Goal: Use online tool/utility: Utilize a website feature to perform a specific function

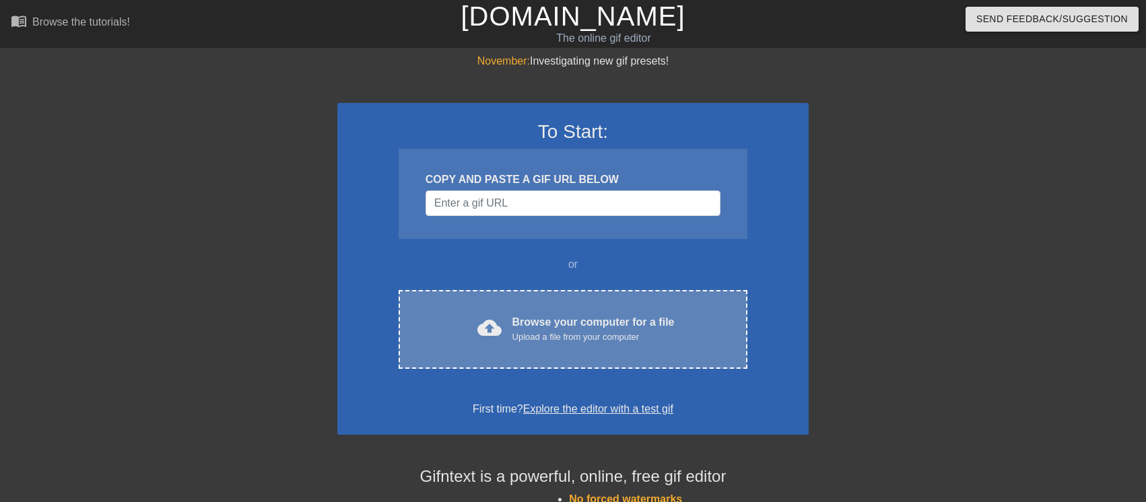
click at [581, 320] on div "Browse your computer for a file Upload a file from your computer" at bounding box center [593, 329] width 162 height 30
click at [627, 350] on div "cloud_upload Browse your computer for a file Upload a file from your computer C…" at bounding box center [573, 329] width 349 height 79
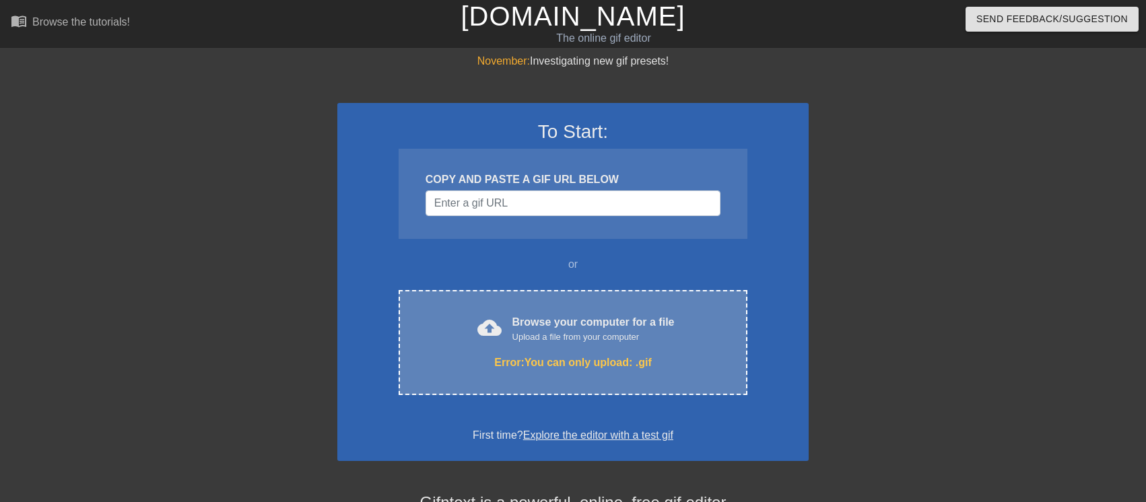
click at [655, 362] on div "Error: You can only upload: .gif" at bounding box center [573, 363] width 292 height 16
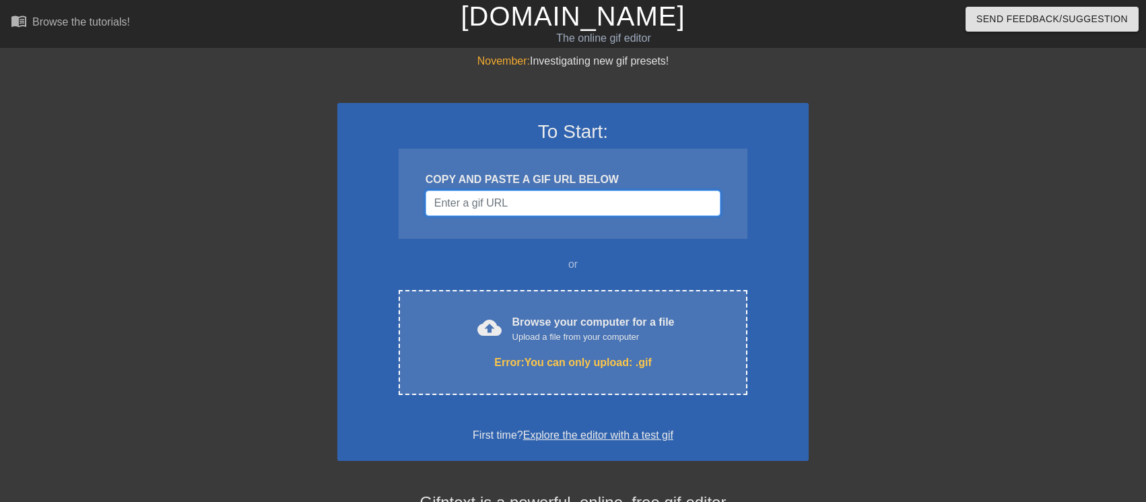
click at [626, 199] on input "Username" at bounding box center [572, 204] width 295 height 26
paste input "[URL][DOMAIN_NAME]"
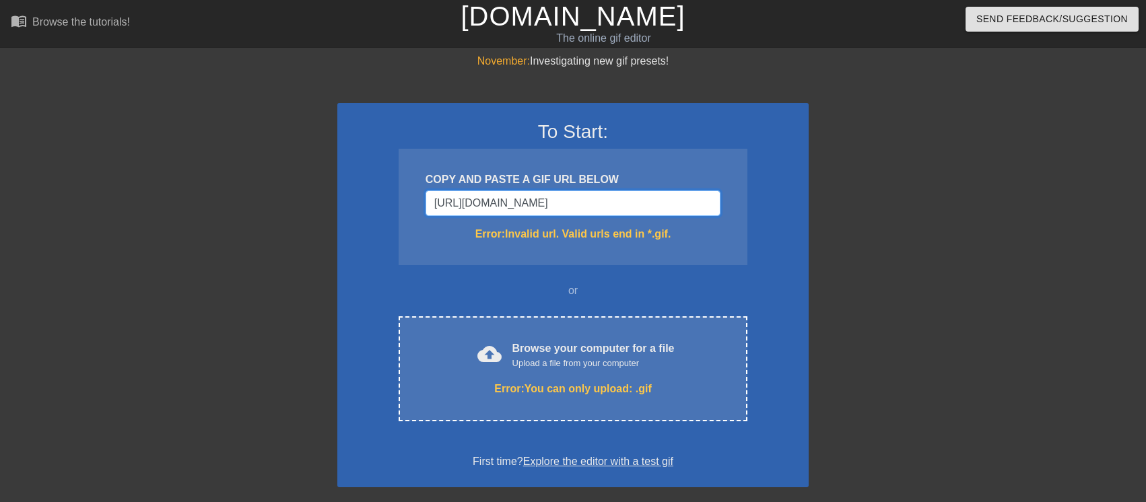
type input "[URL][DOMAIN_NAME]"
drag, startPoint x: 597, startPoint y: 213, endPoint x: 259, endPoint y: 163, distance: 341.7
click at [259, 163] on div "November: Investigating new gif presets! To Start: COPY AND PASTE A GIF URL BEL…" at bounding box center [573, 409] width 1146 height 712
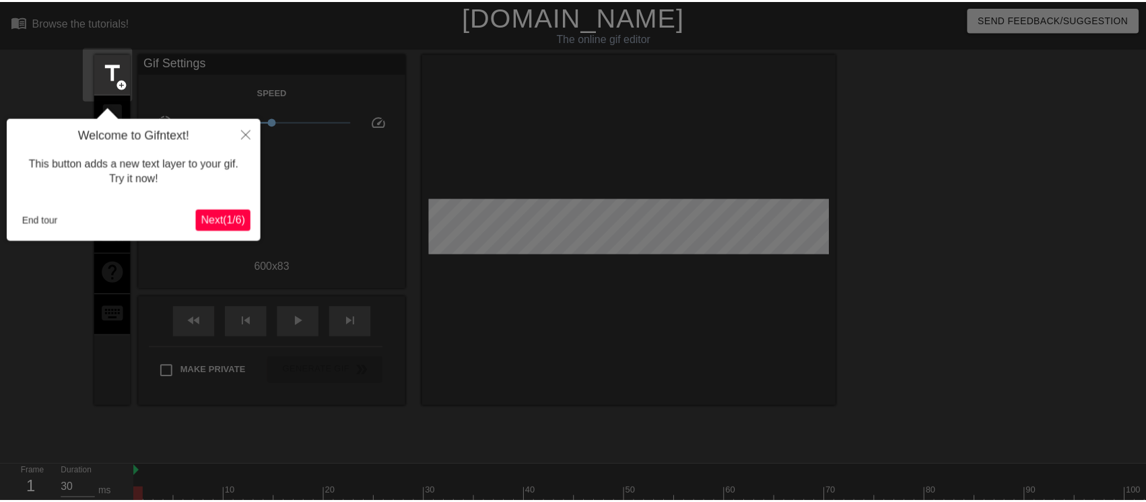
scroll to position [33, 0]
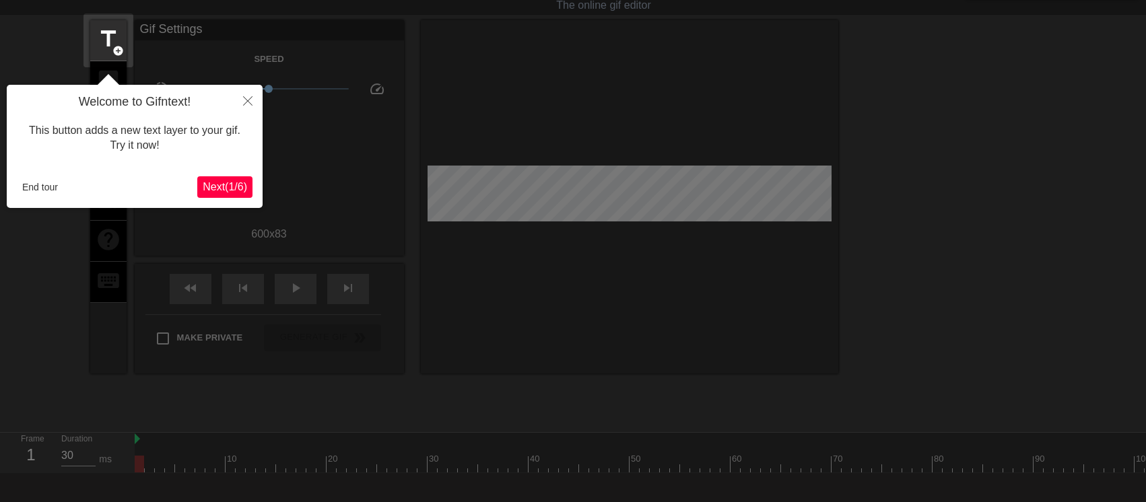
click at [225, 190] on span "Next ( 1 / 6 )" at bounding box center [225, 186] width 44 height 11
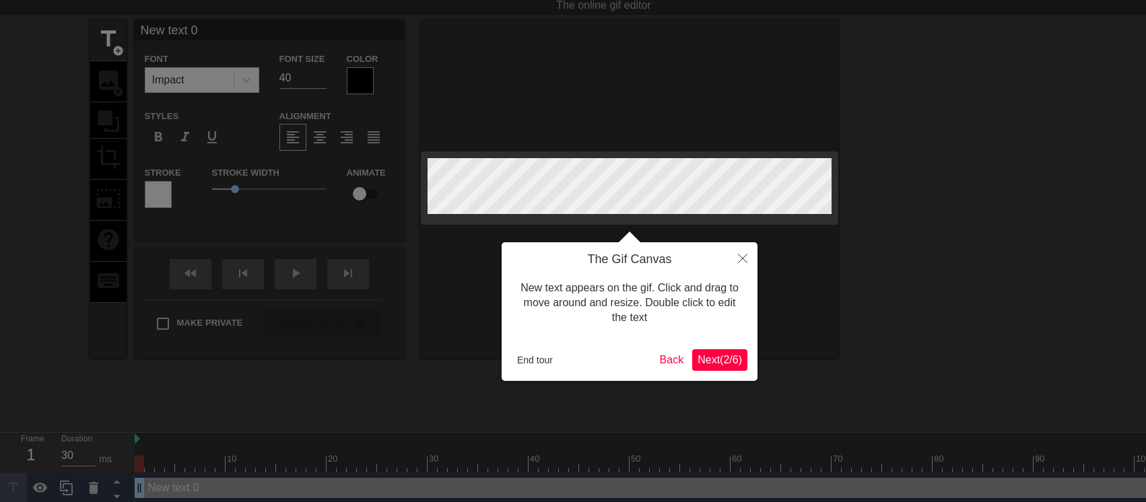
scroll to position [0, 0]
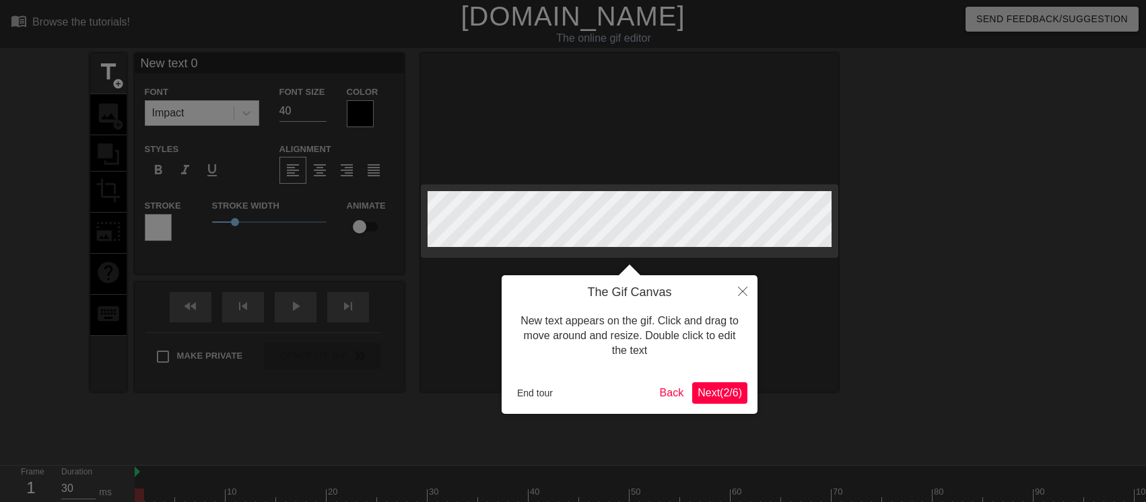
click at [716, 395] on span "Next ( 2 / 6 )" at bounding box center [719, 392] width 44 height 11
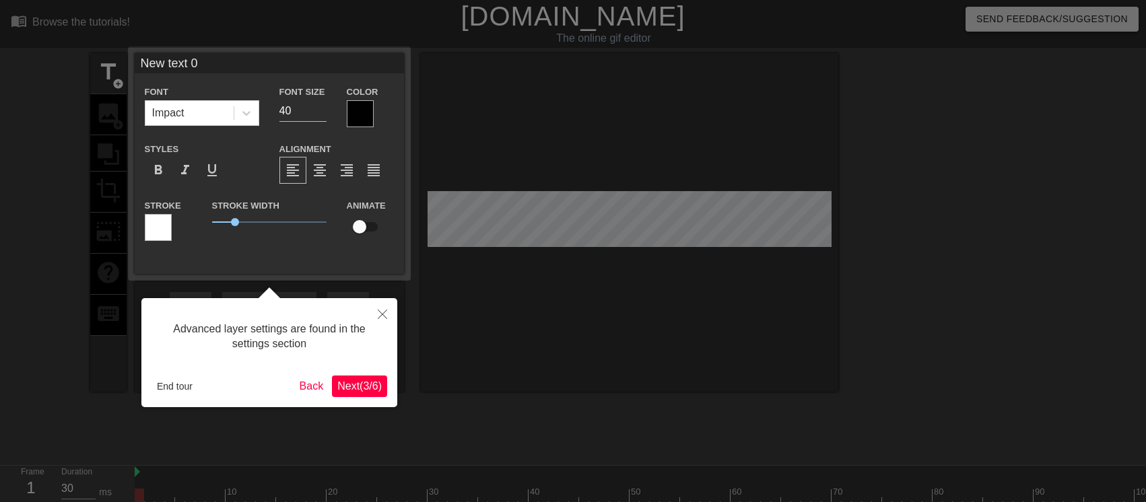
scroll to position [33, 0]
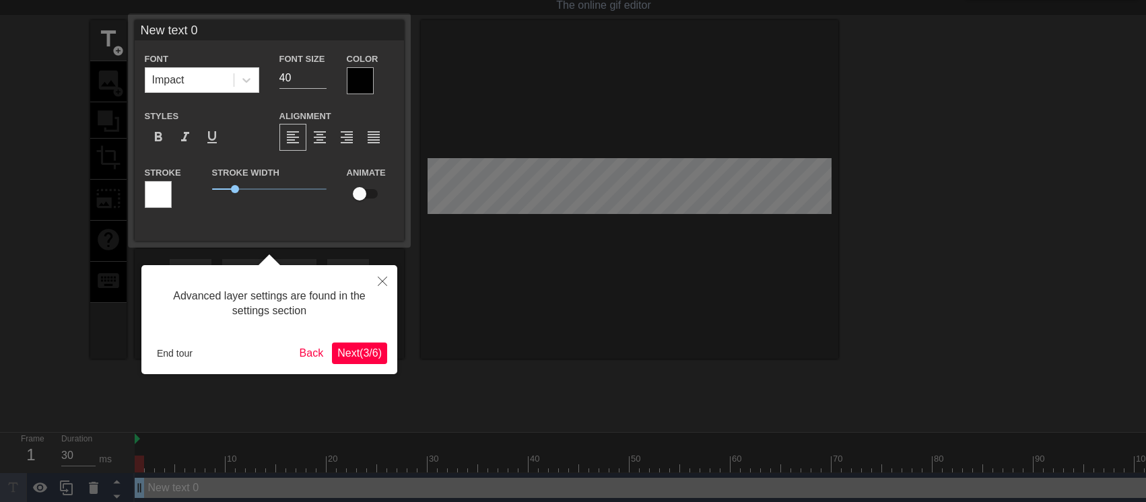
click at [362, 358] on span "Next ( 3 / 6 )" at bounding box center [359, 352] width 44 height 11
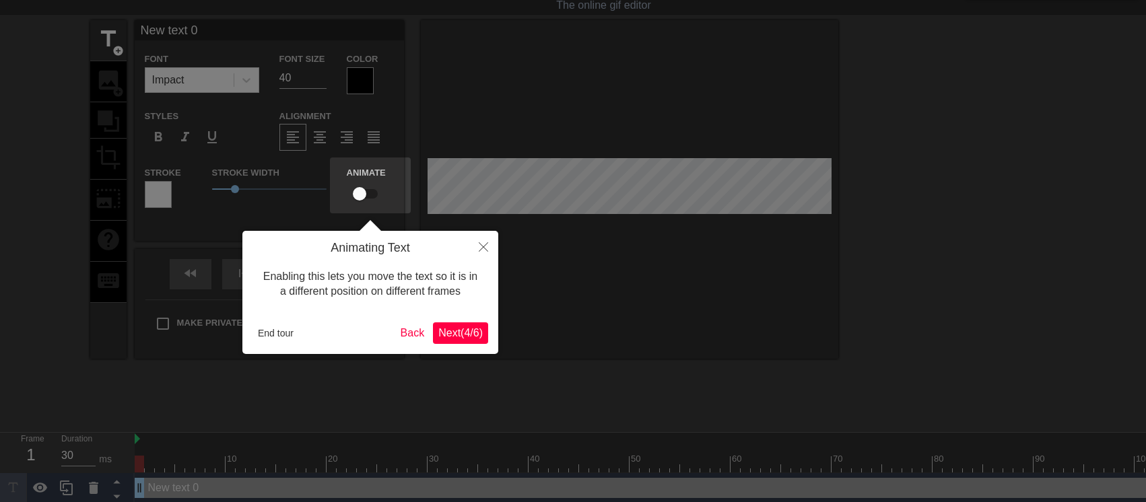
scroll to position [0, 0]
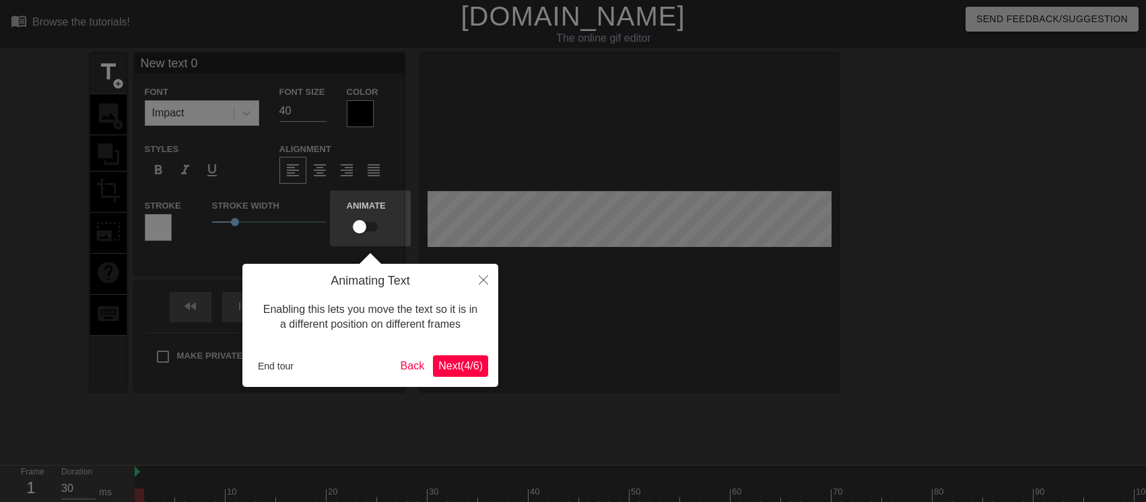
click at [464, 362] on span "Next ( 4 / 6 )" at bounding box center [460, 365] width 44 height 11
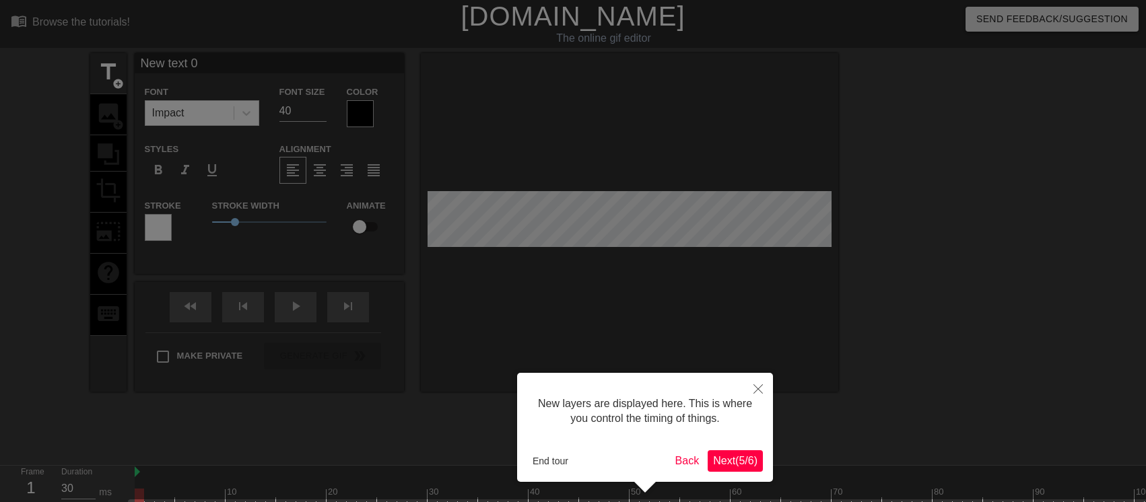
scroll to position [46, 0]
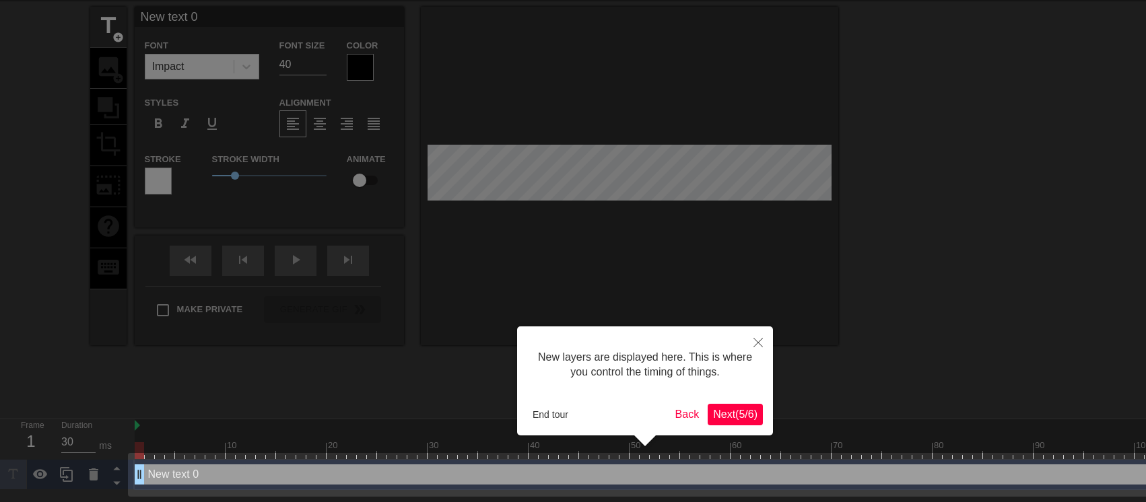
click at [749, 421] on button "Next ( 5 / 6 )" at bounding box center [735, 415] width 55 height 22
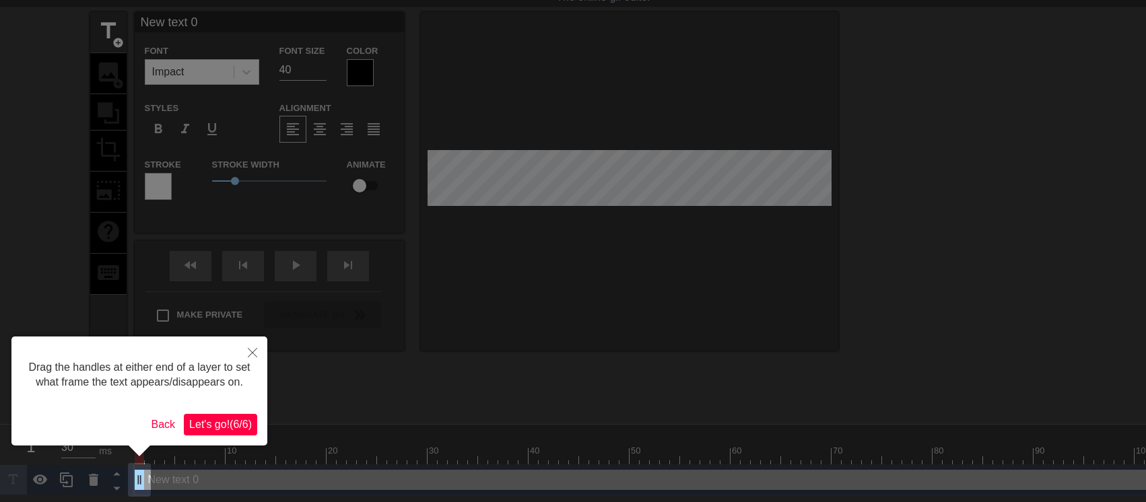
scroll to position [0, 0]
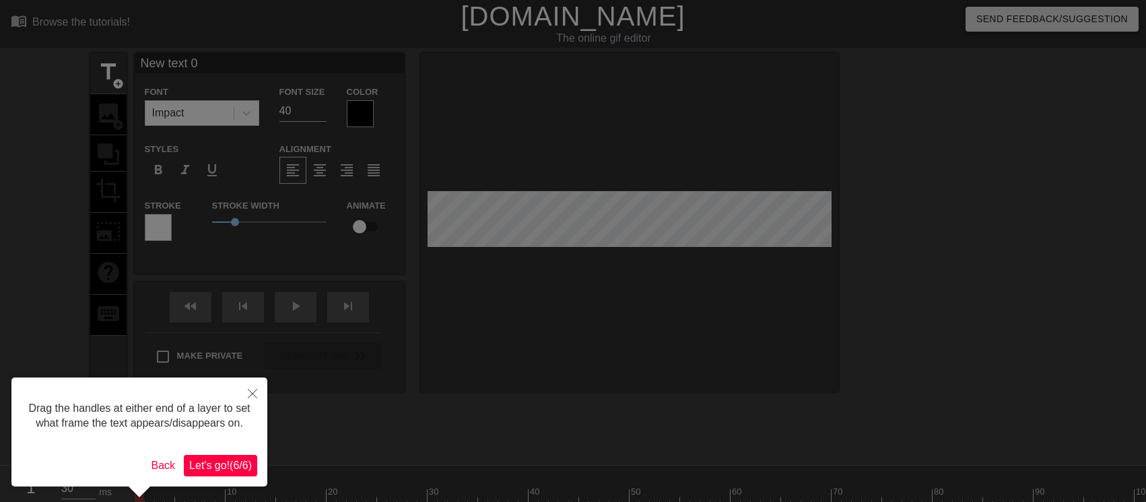
click at [225, 467] on span "Let's go! ( 6 / 6 )" at bounding box center [220, 465] width 63 height 11
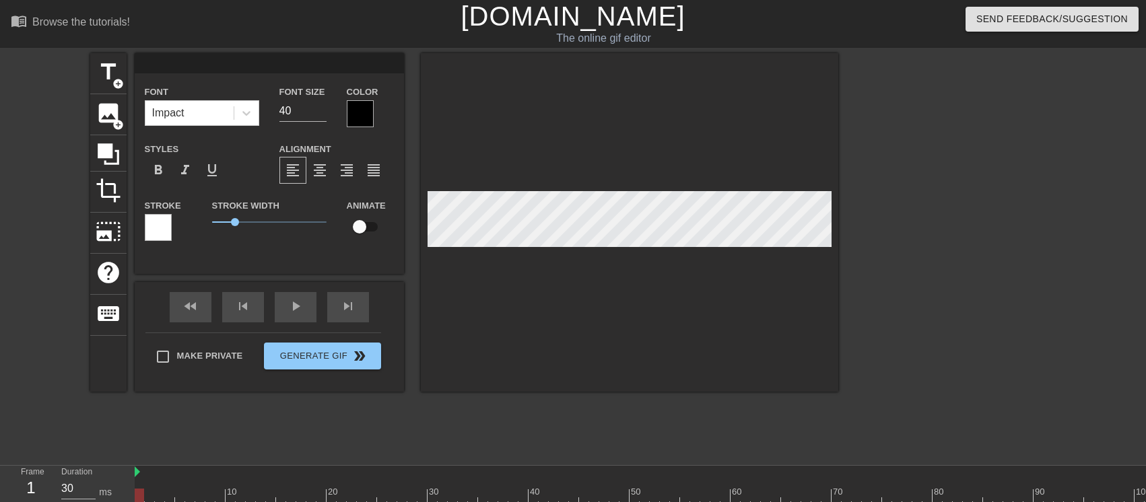
scroll to position [1, 2]
click at [546, 279] on div at bounding box center [629, 222] width 417 height 339
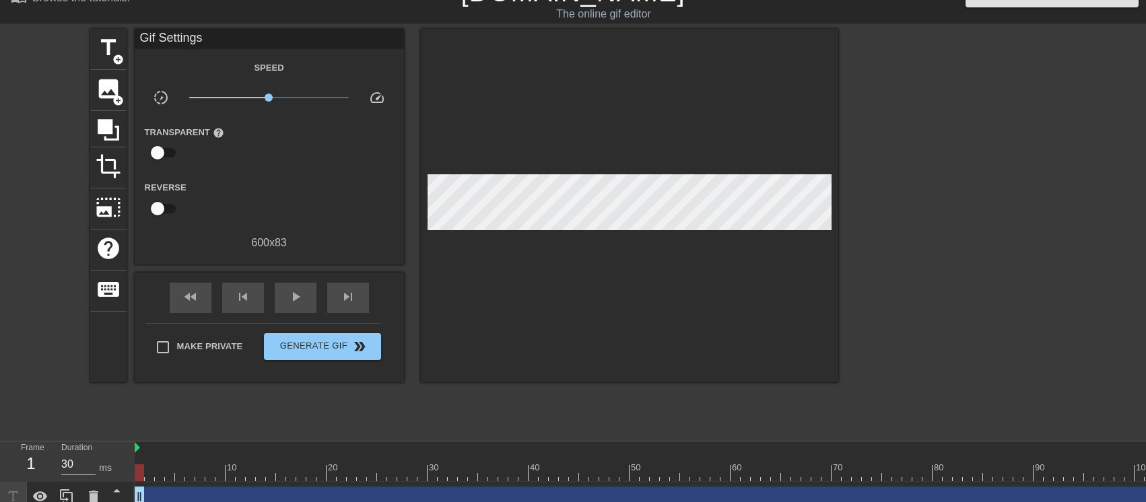
scroll to position [37, 0]
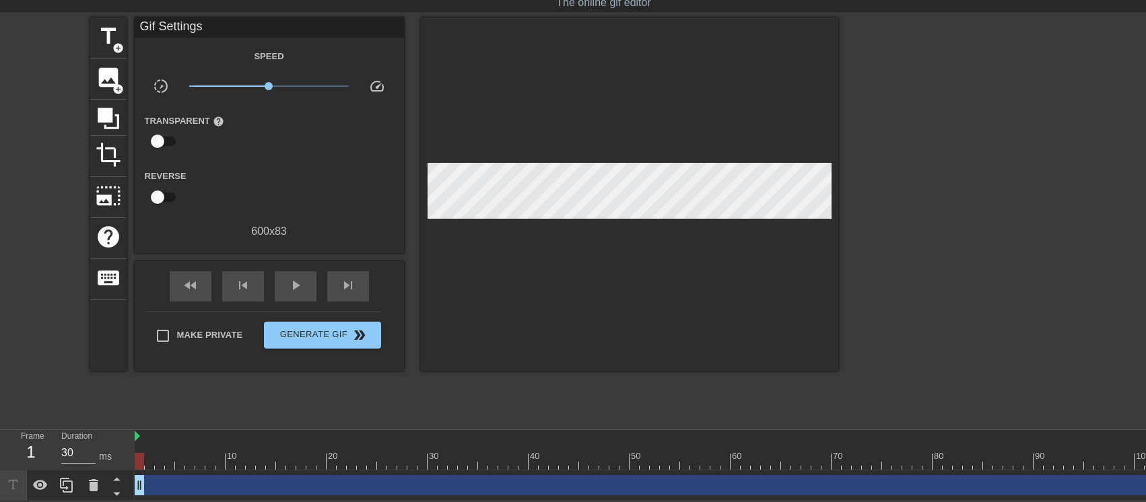
click at [273, 291] on div "fast_rewind skip_previous play_arrow skip_next" at bounding box center [269, 286] width 219 height 50
click at [287, 292] on div "play_arrow" at bounding box center [296, 286] width 42 height 30
click at [287, 292] on div "pause" at bounding box center [296, 286] width 42 height 30
drag, startPoint x: 139, startPoint y: 478, endPoint x: -57, endPoint y: 390, distance: 215.5
click at [0, 390] on html "menu_book Browse the tutorials! Gifntext.com The online gif editor Send Feedbac…" at bounding box center [573, 232] width 1146 height 537
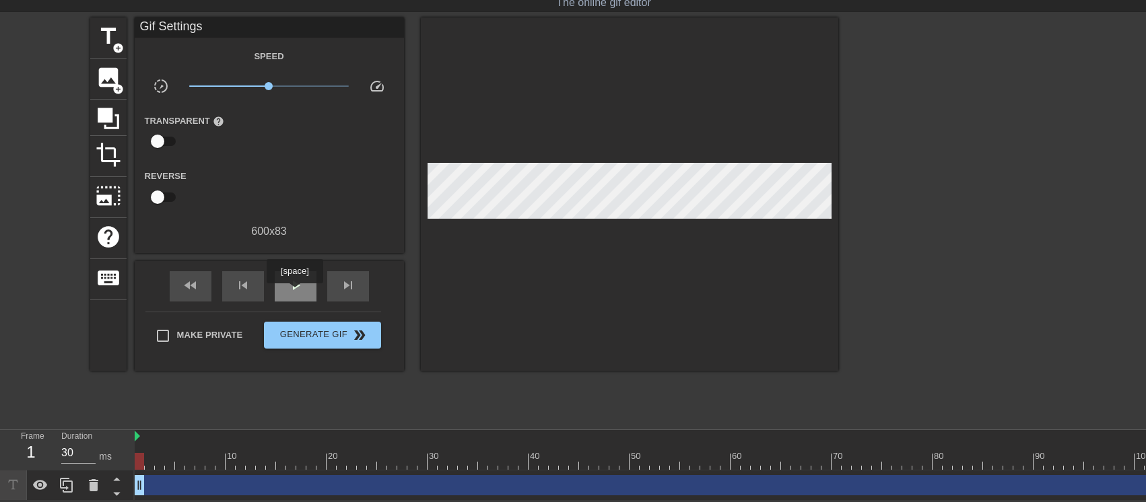
click at [294, 293] on div "play_arrow" at bounding box center [296, 286] width 42 height 30
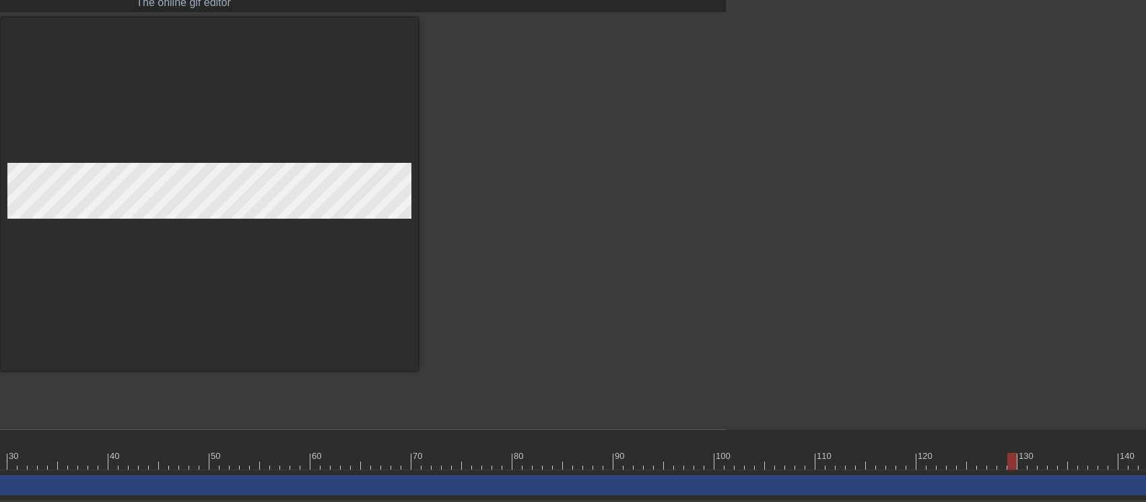
scroll to position [37, 423]
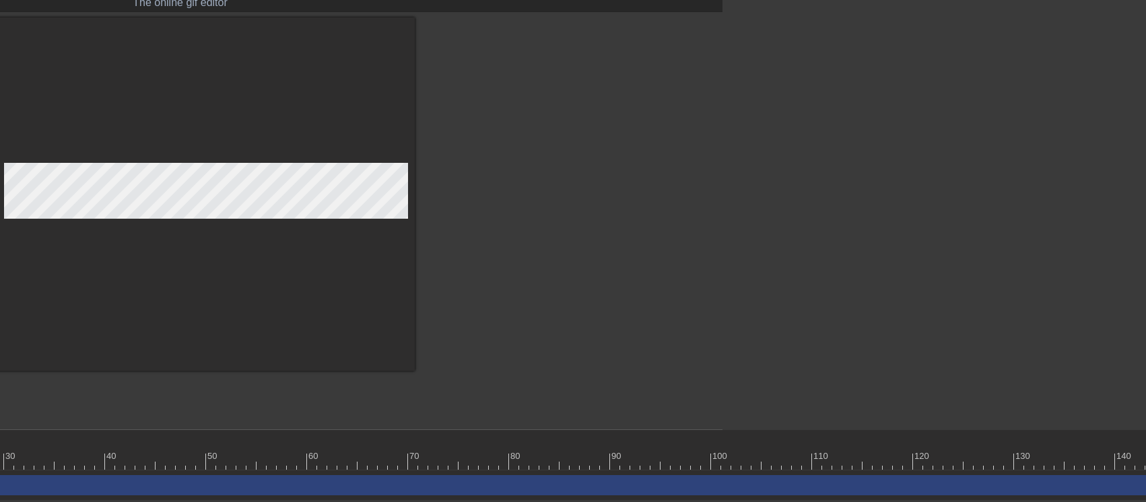
drag, startPoint x: 1001, startPoint y: 466, endPoint x: 852, endPoint y: 475, distance: 149.7
click at [722, 475] on div "10 20 30 40 50 60 70 80 90 100 110 120 130 140 150 160" at bounding box center [216, 465] width 1011 height 71
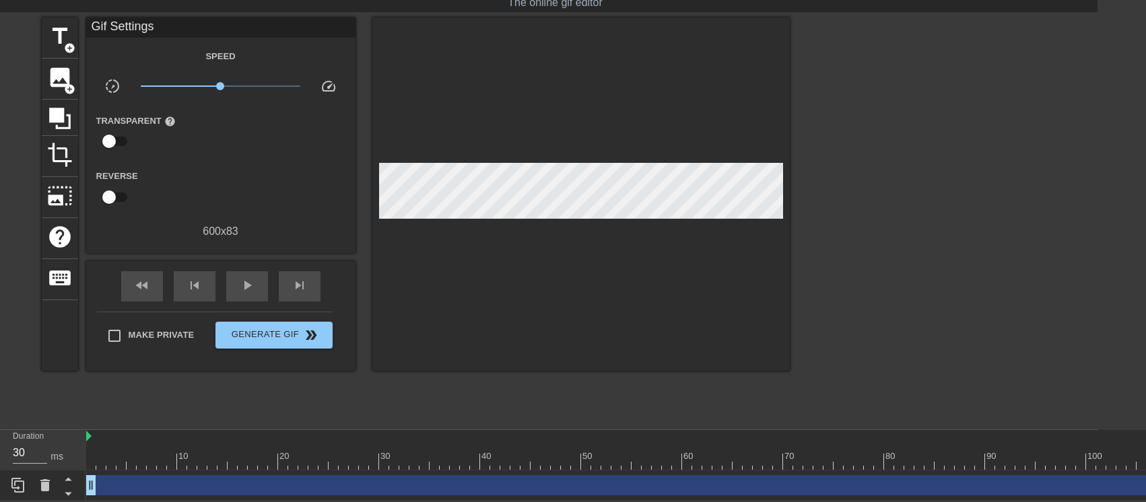
scroll to position [37, 0]
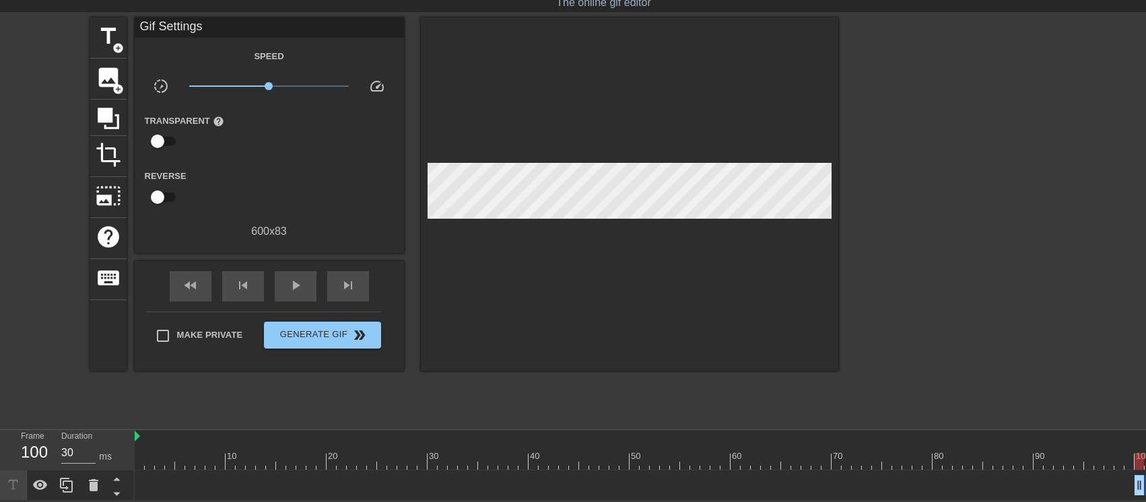
drag, startPoint x: 139, startPoint y: 489, endPoint x: 1135, endPoint y: 491, distance: 996.4
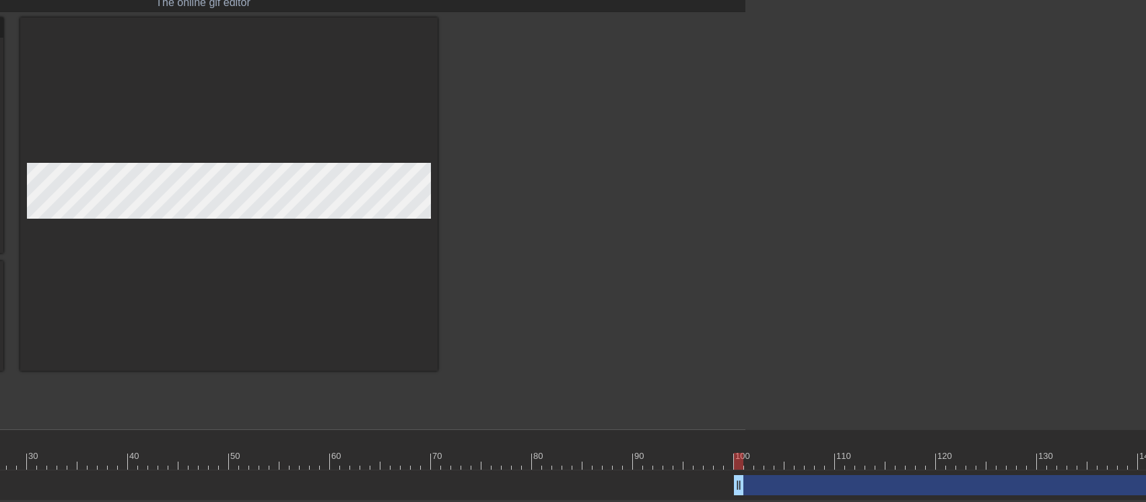
scroll to position [37, 454]
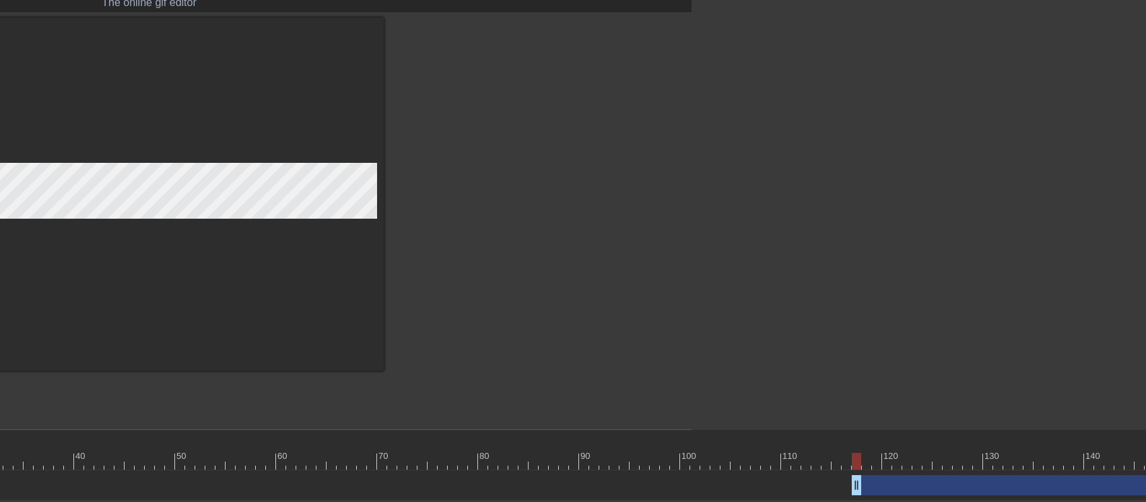
drag, startPoint x: 681, startPoint y: 479, endPoint x: 852, endPoint y: 476, distance: 171.0
drag, startPoint x: 922, startPoint y: 494, endPoint x: 803, endPoint y: 493, distance: 119.8
drag, startPoint x: 912, startPoint y: 488, endPoint x: 924, endPoint y: 492, distance: 12.8
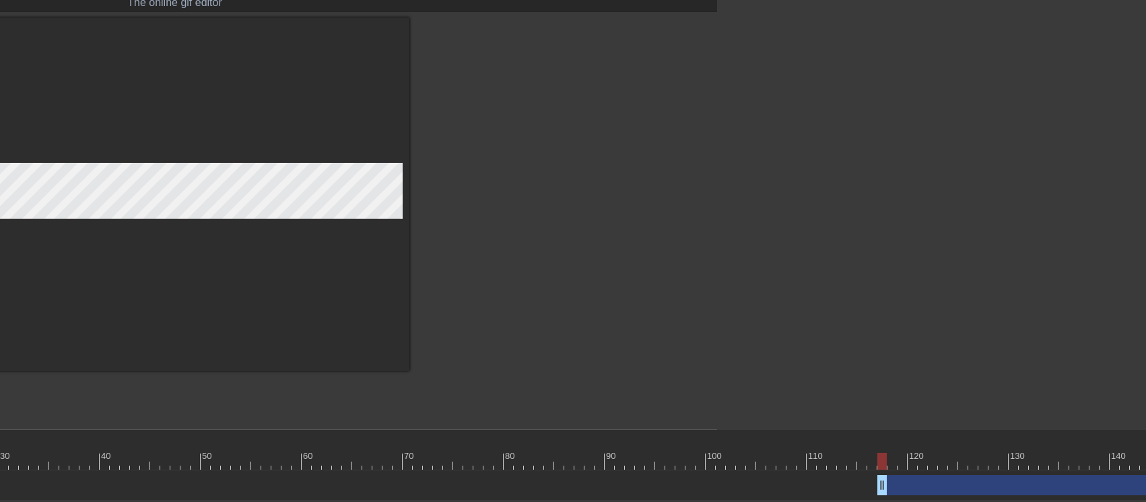
scroll to position [37, 0]
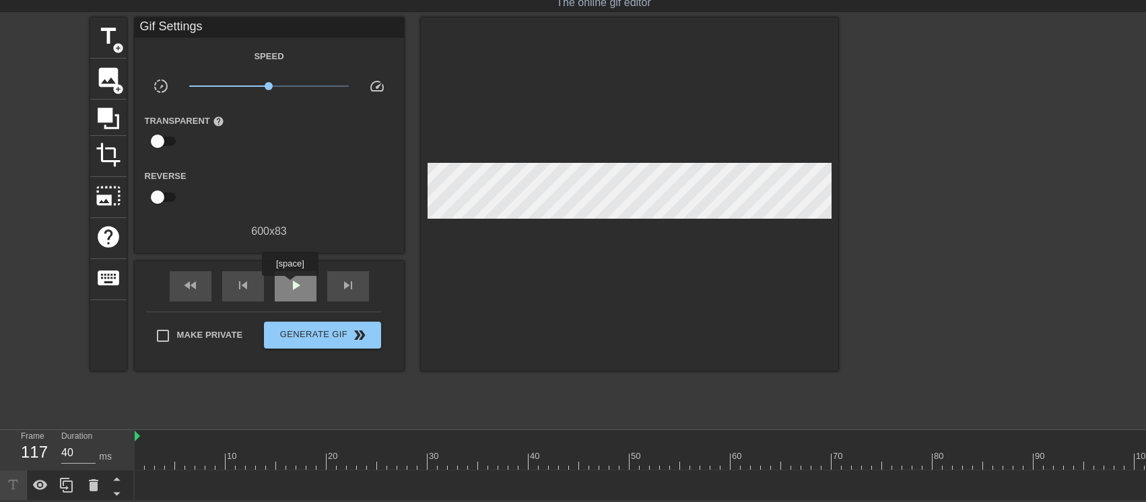
click at [290, 285] on span "play_arrow" at bounding box center [295, 285] width 16 height 16
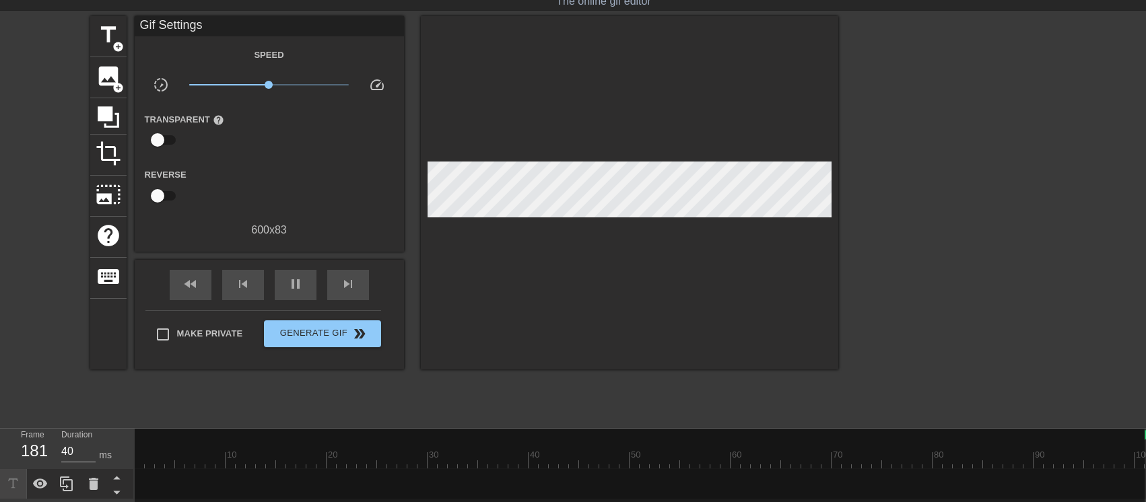
drag, startPoint x: 132, startPoint y: 434, endPoint x: 1147, endPoint y: 450, distance: 1014.7
click at [1145, 450] on html "menu_book Browse the tutorials! Gifntext.com The online gif editor Send Feedbac…" at bounding box center [573, 231] width 1146 height 537
click at [477, 500] on div at bounding box center [640, 465] width 1010 height 73
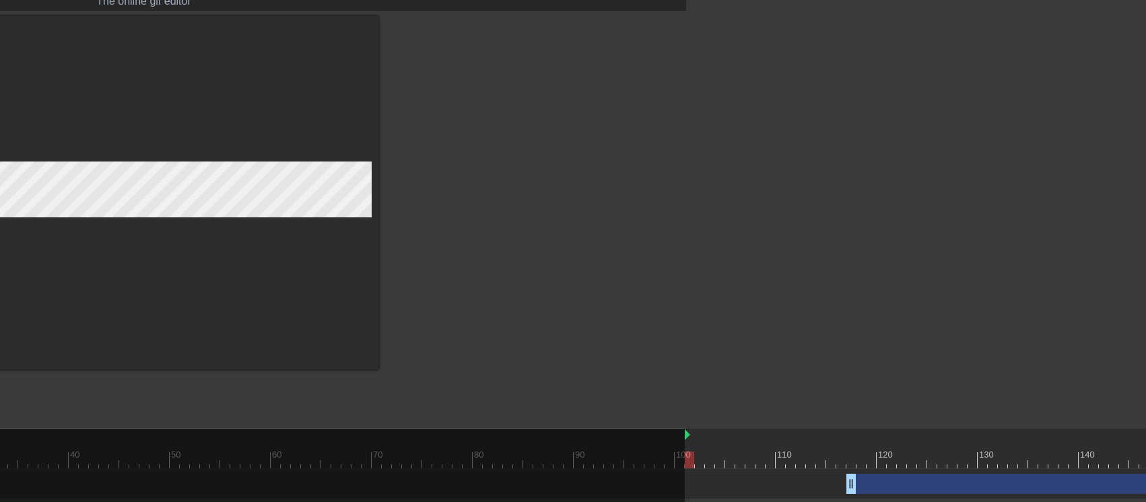
scroll to position [37, 466]
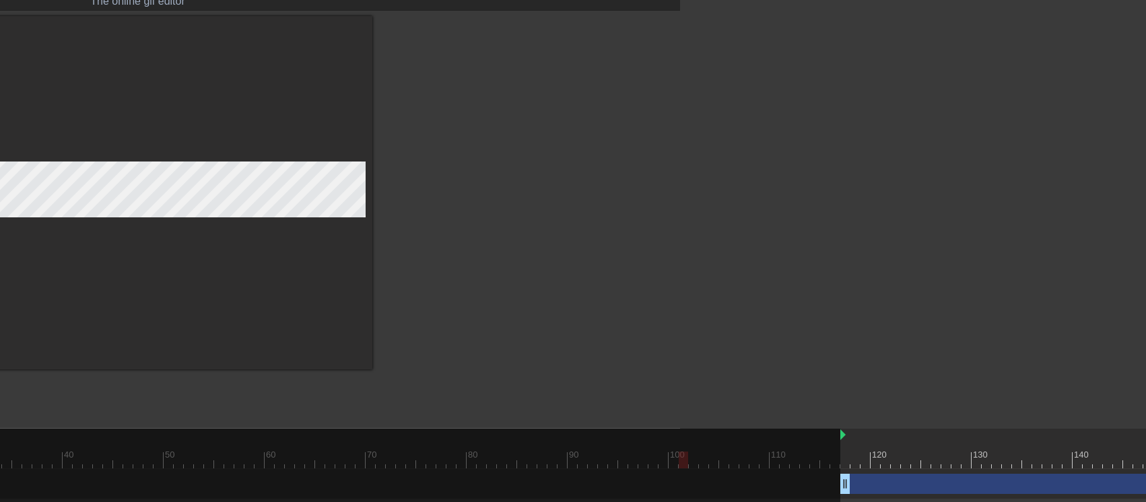
drag, startPoint x: 681, startPoint y: 436, endPoint x: 843, endPoint y: 459, distance: 163.2
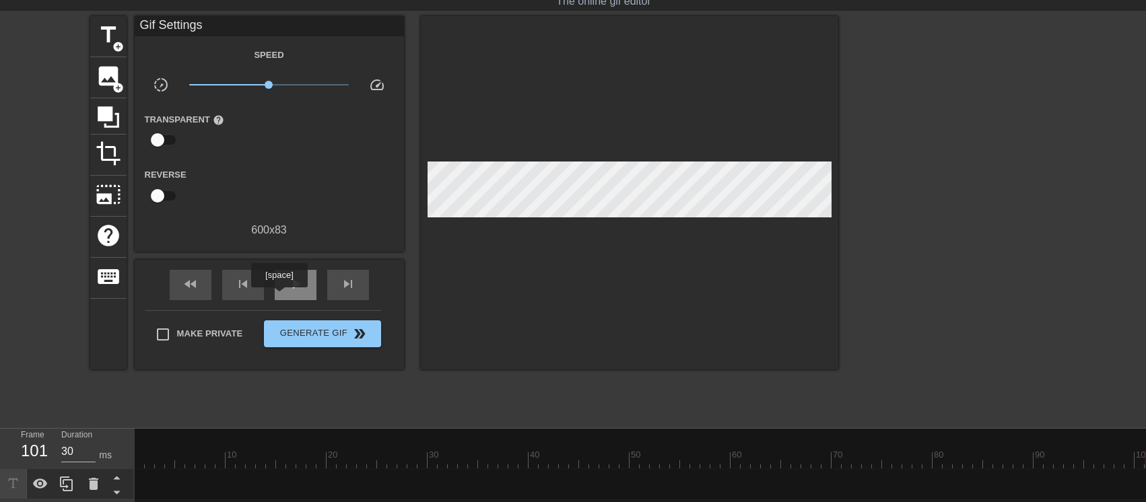
click at [279, 297] on div "play_arrow" at bounding box center [296, 285] width 42 height 30
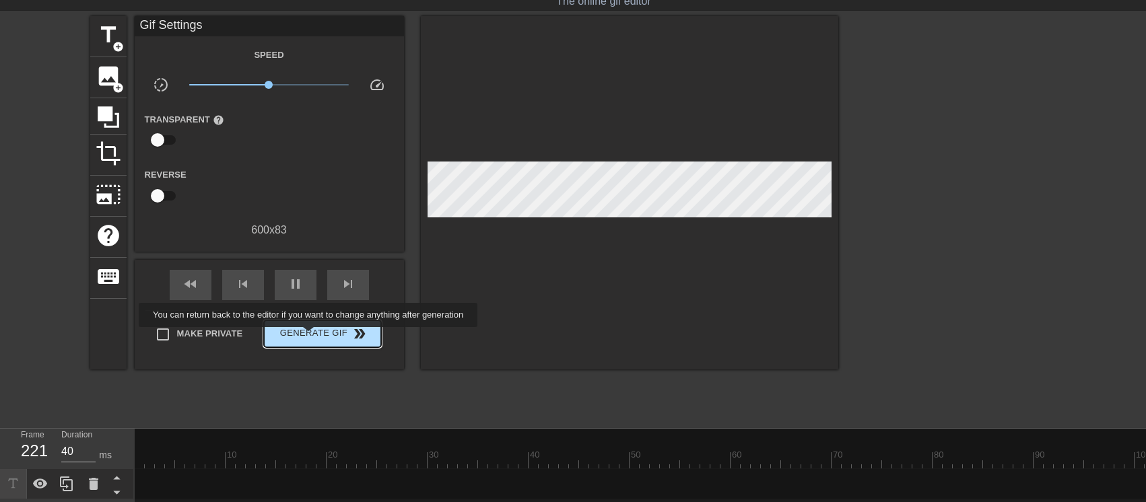
type input "30"
click at [310, 337] on span "Generate Gif double_arrow" at bounding box center [322, 334] width 106 height 16
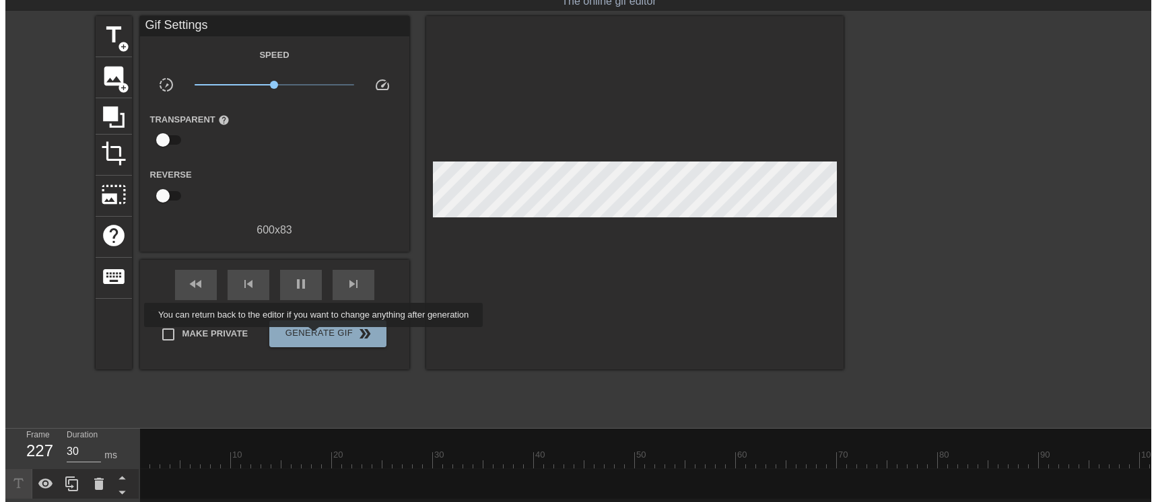
scroll to position [0, 0]
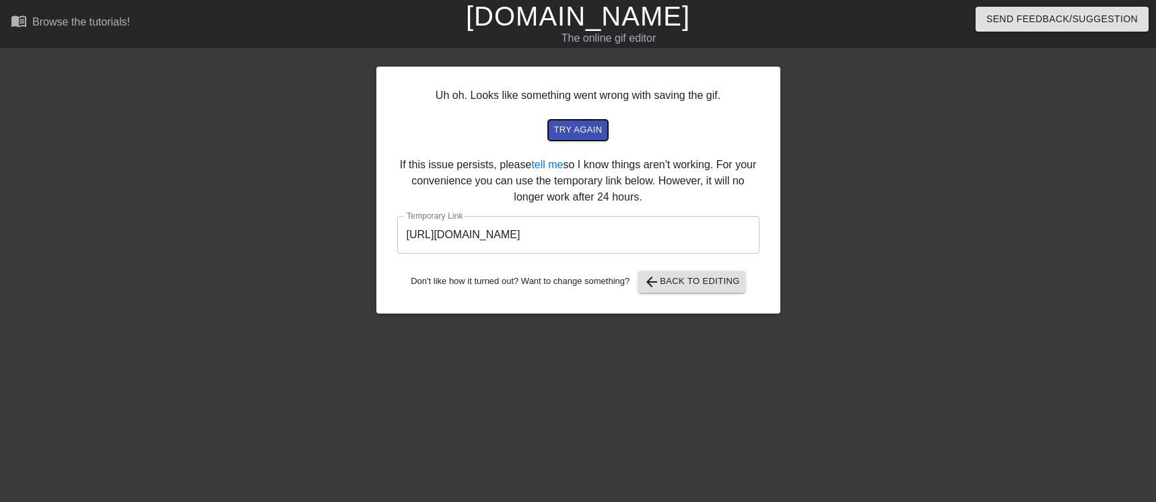
click at [584, 131] on span "try again" at bounding box center [577, 130] width 48 height 15
click at [536, 237] on input "https://www.gifntext.com/temp_generations/faFAkdQE.gif" at bounding box center [578, 235] width 362 height 38
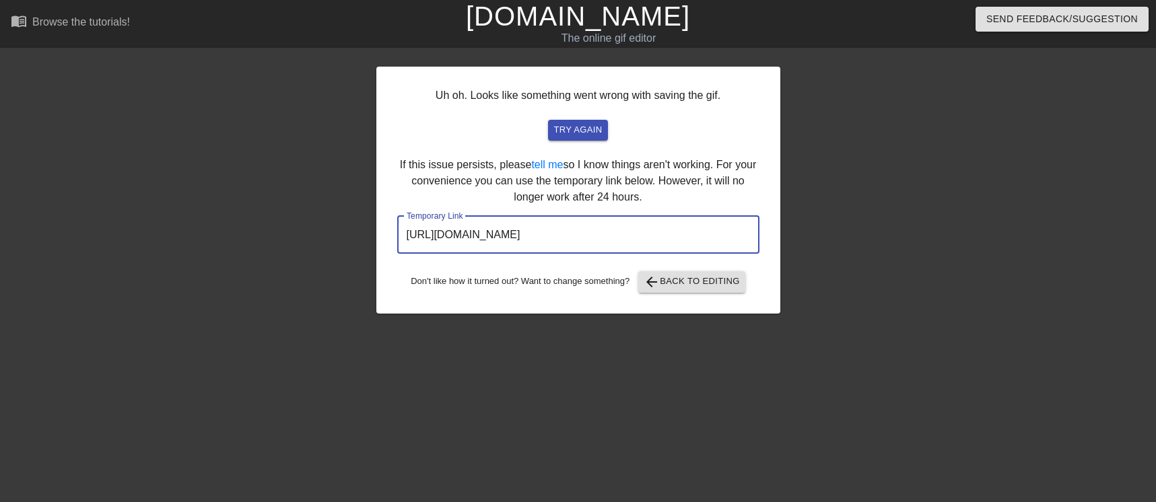
click at [536, 237] on input "https://www.gifntext.com/temp_generations/faFAkdQE.gif" at bounding box center [578, 235] width 362 height 38
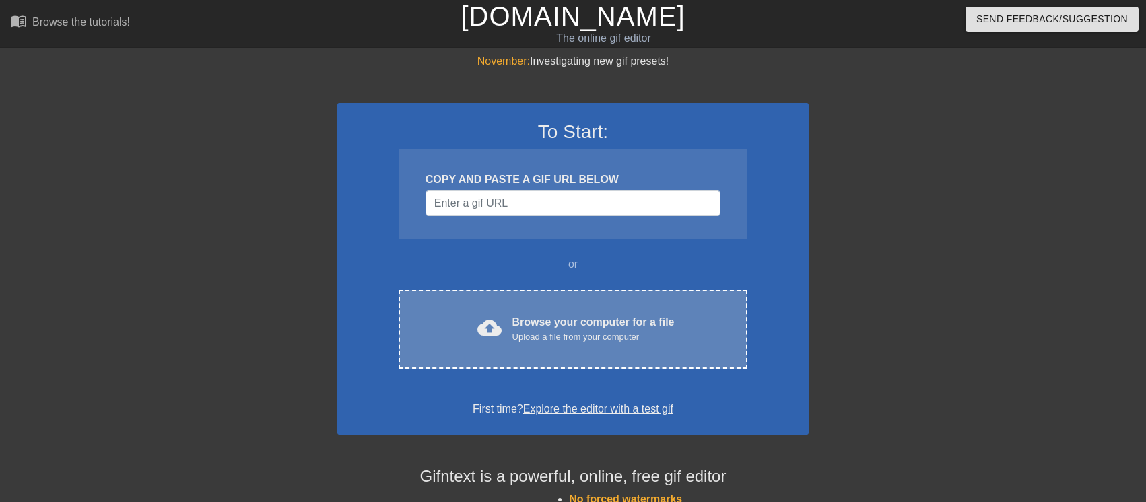
click at [603, 363] on div "cloud_upload Browse your computer for a file Upload a file from your computer C…" at bounding box center [573, 329] width 349 height 79
click at [609, 349] on div "cloud_upload Browse your computer for a file Upload a file from your computer C…" at bounding box center [573, 329] width 349 height 79
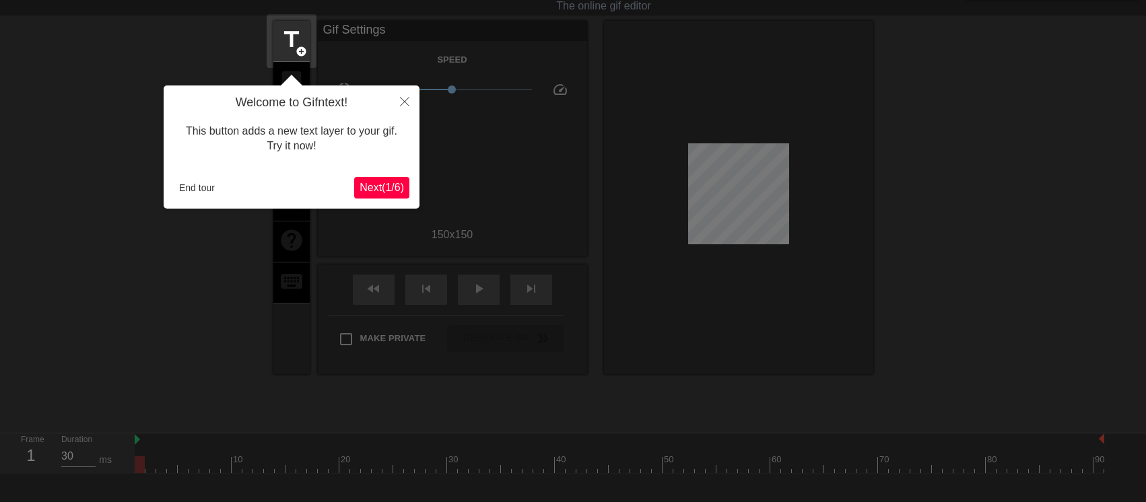
scroll to position [33, 0]
click at [391, 181] on span "Next ( 1 / 6 )" at bounding box center [382, 186] width 44 height 11
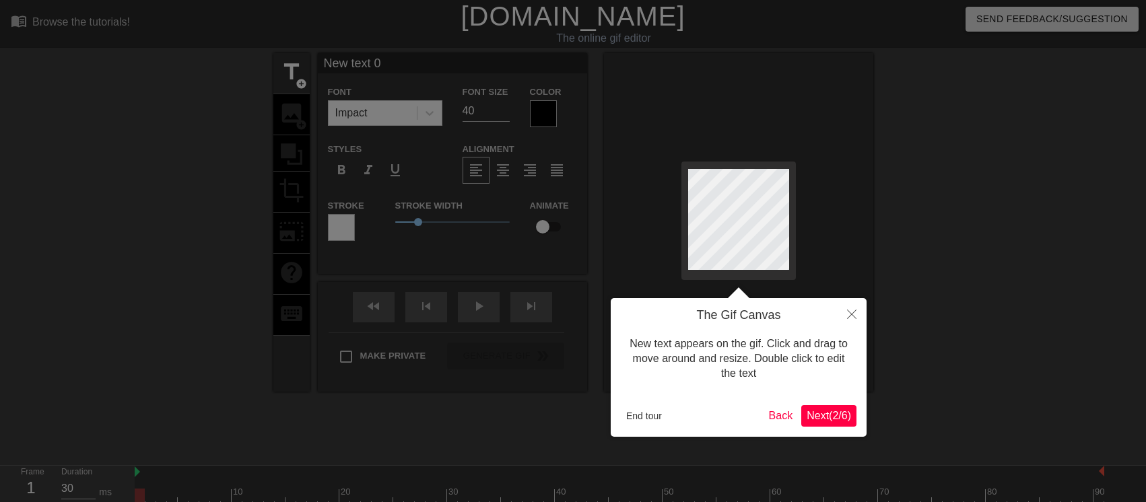
click at [844, 417] on span "Next ( 2 / 6 )" at bounding box center [829, 415] width 44 height 11
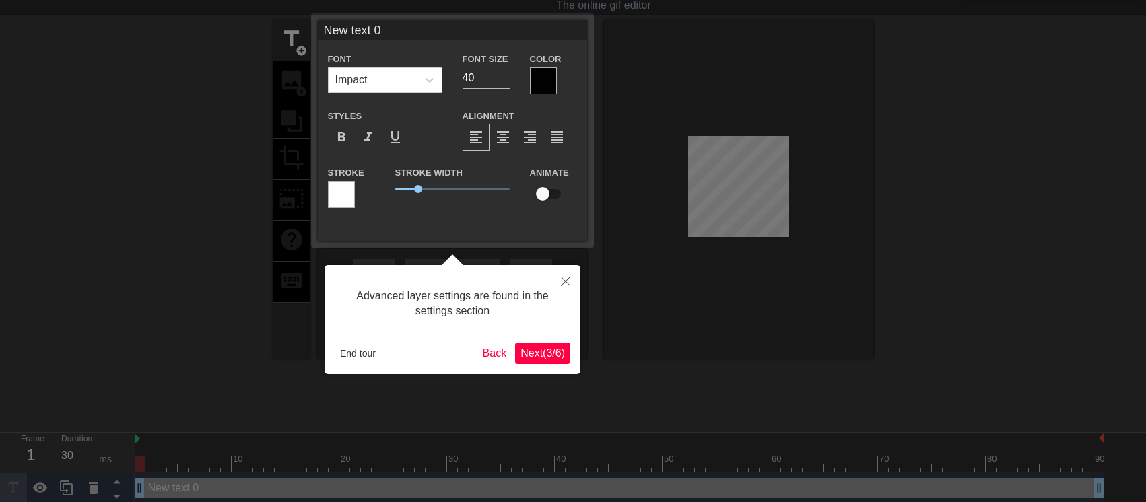
click at [548, 353] on span "Next ( 3 / 6 )" at bounding box center [542, 352] width 44 height 11
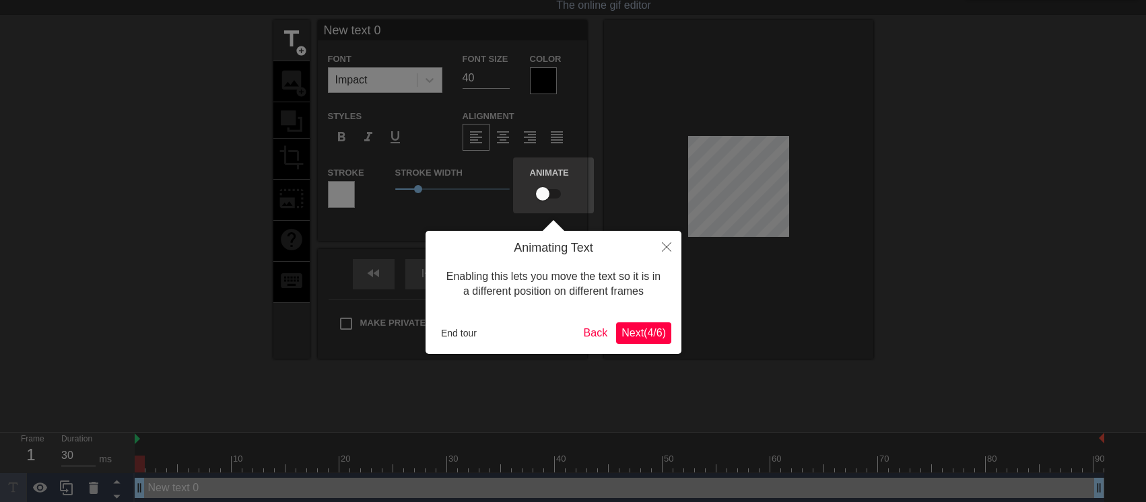
scroll to position [0, 0]
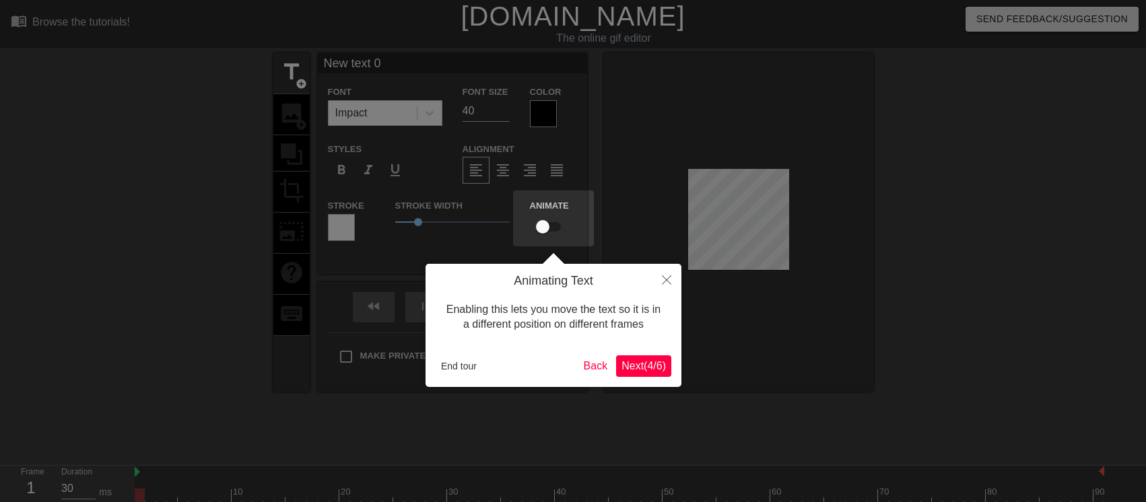
click at [629, 372] on span "Next ( 4 / 6 )" at bounding box center [643, 365] width 44 height 11
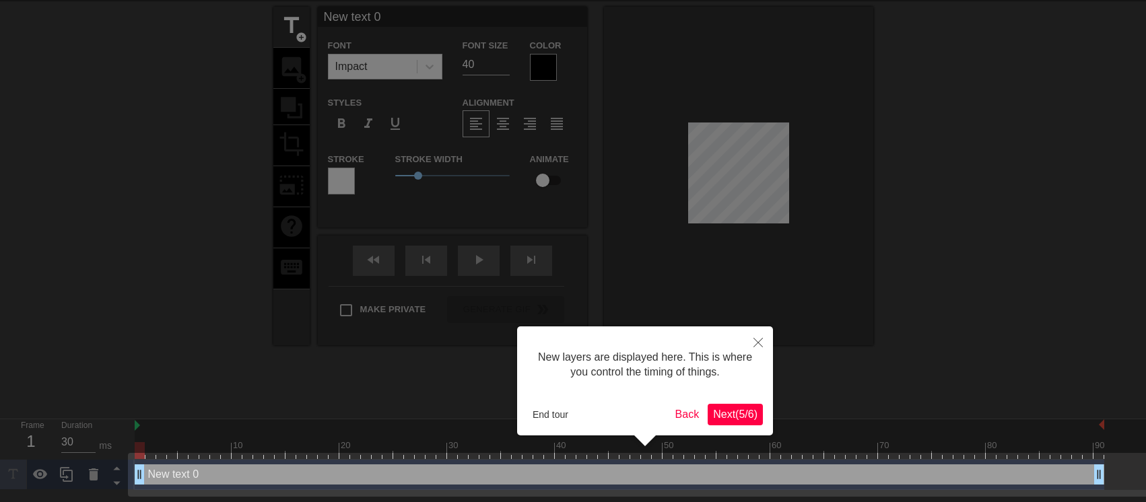
click at [736, 415] on span "Next ( 5 / 6 )" at bounding box center [735, 414] width 44 height 11
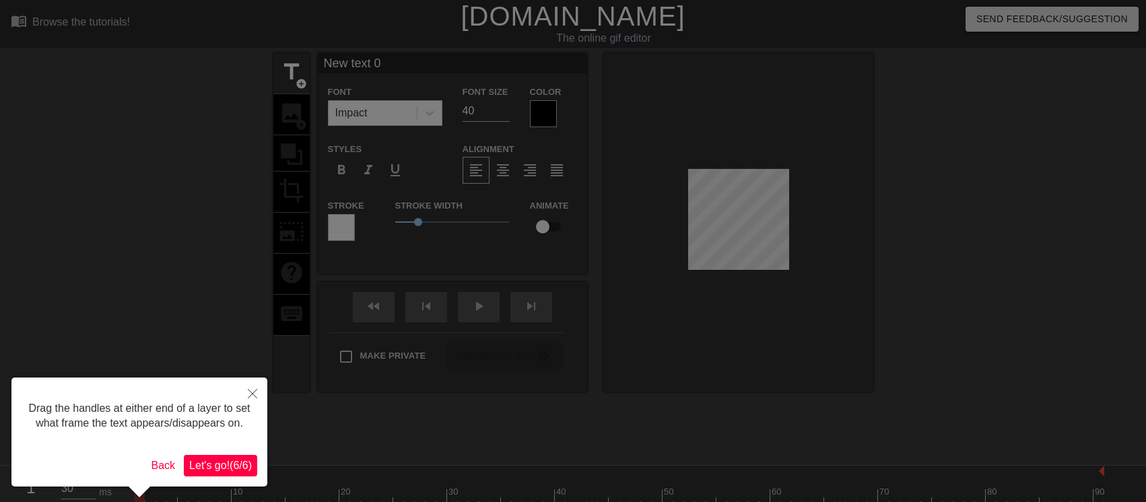
click at [229, 463] on span "Let's go! ( 6 / 6 )" at bounding box center [220, 465] width 63 height 11
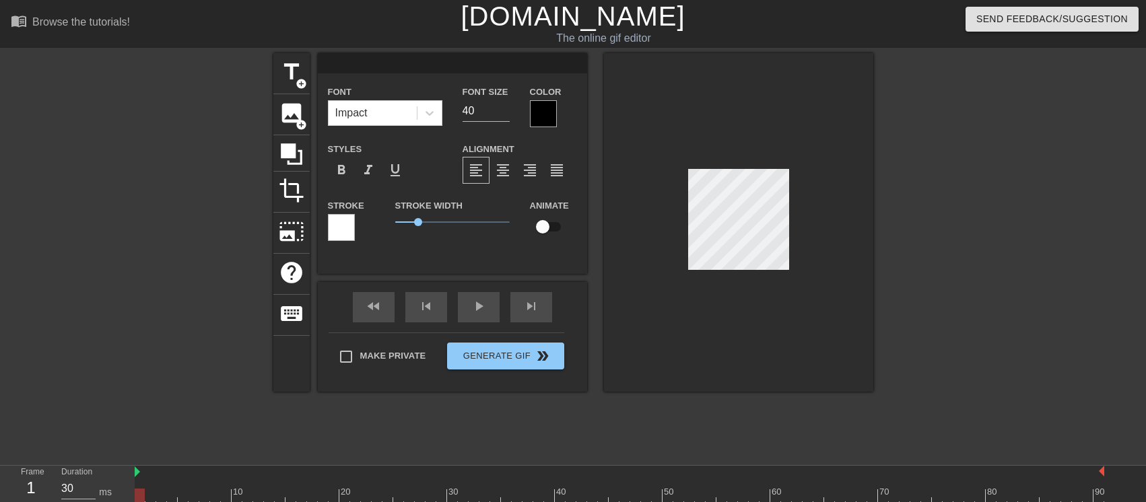
scroll to position [2, 2]
click at [477, 317] on div "play_arrow" at bounding box center [479, 307] width 42 height 30
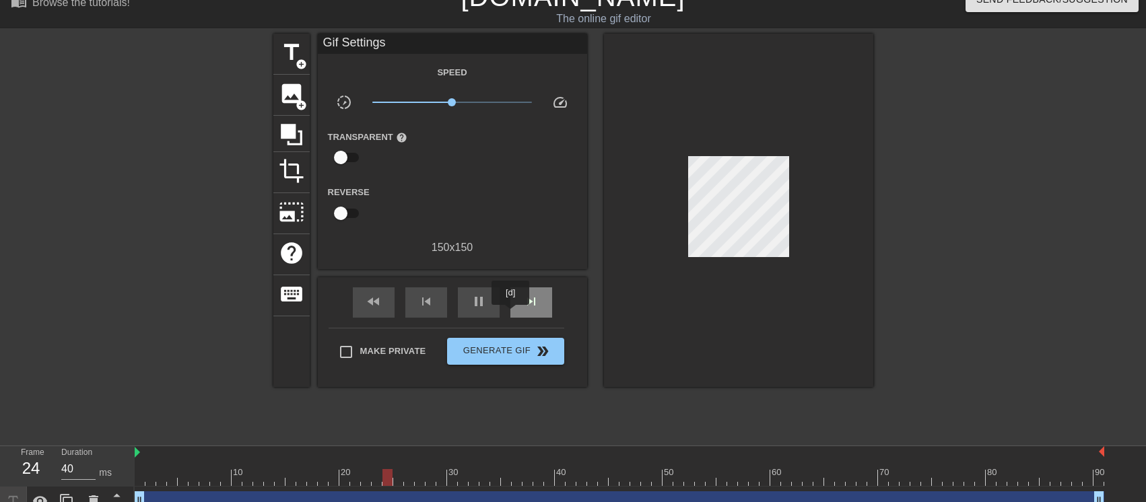
scroll to position [37, 0]
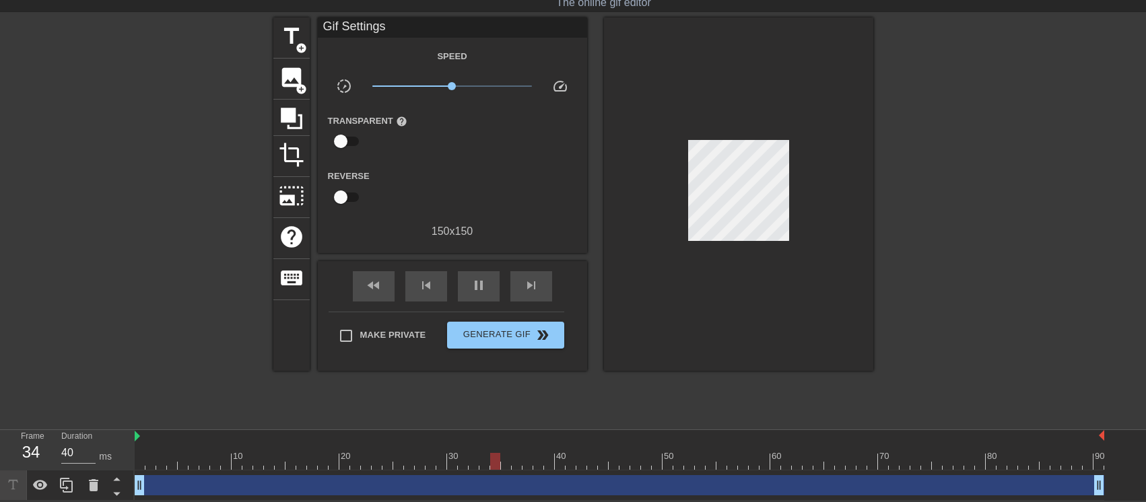
type input "30"
drag, startPoint x: 1081, startPoint y: 454, endPoint x: 955, endPoint y: 469, distance: 126.0
drag, startPoint x: 955, startPoint y: 469, endPoint x: 625, endPoint y: 404, distance: 336.8
click at [625, 404] on div "title add_circle image add_circle crop photo_size_select_large help keyboard Gi…" at bounding box center [573, 220] width 600 height 404
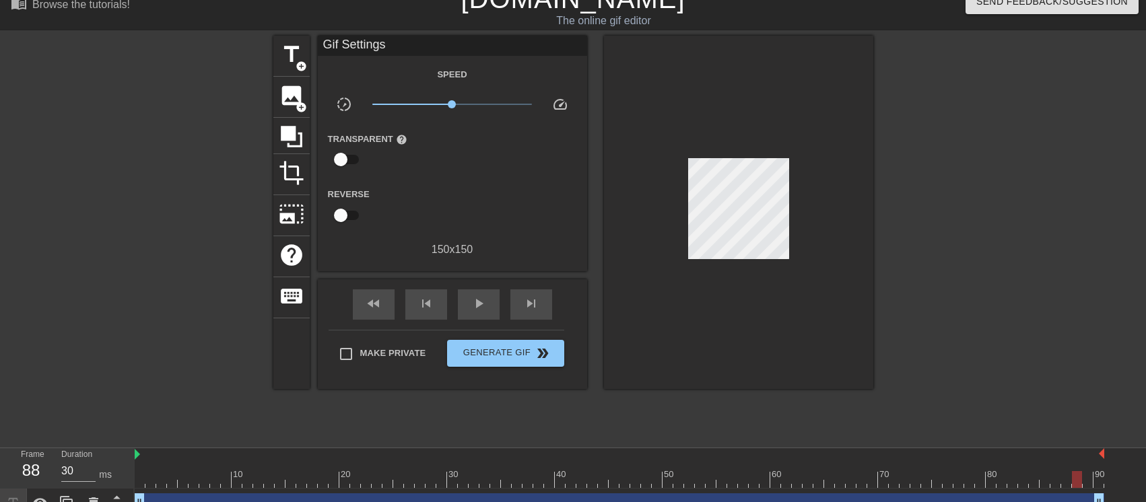
scroll to position [0, 0]
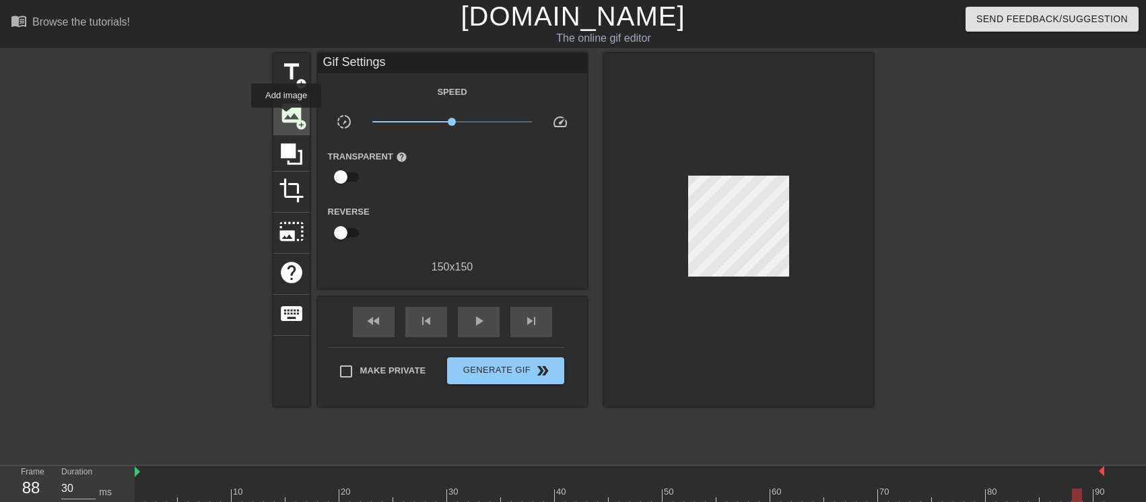
click at [286, 117] on span "image" at bounding box center [292, 113] width 26 height 26
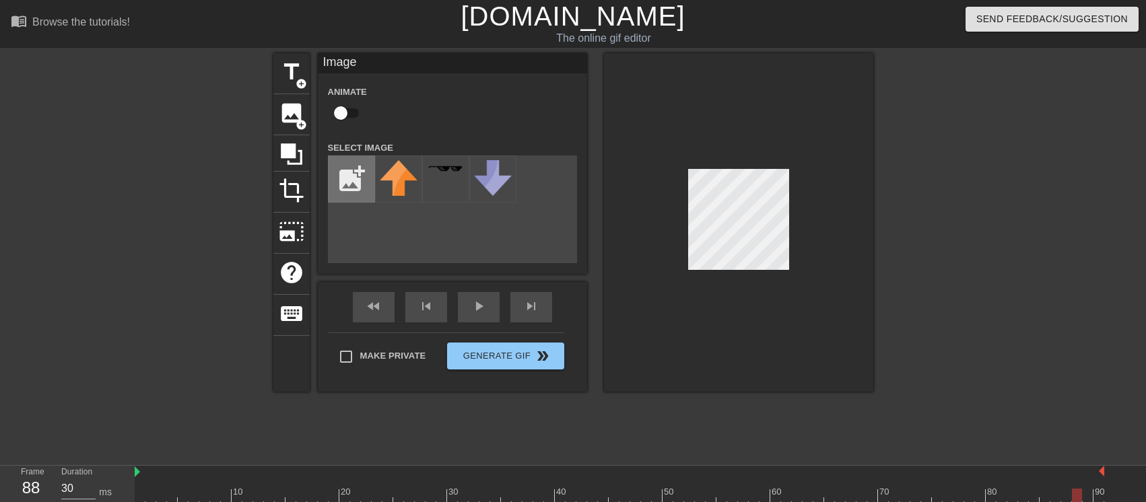
click at [364, 186] on input "file" at bounding box center [352, 179] width 46 height 46
type input "C:\fakepath\phat standar og.gif"
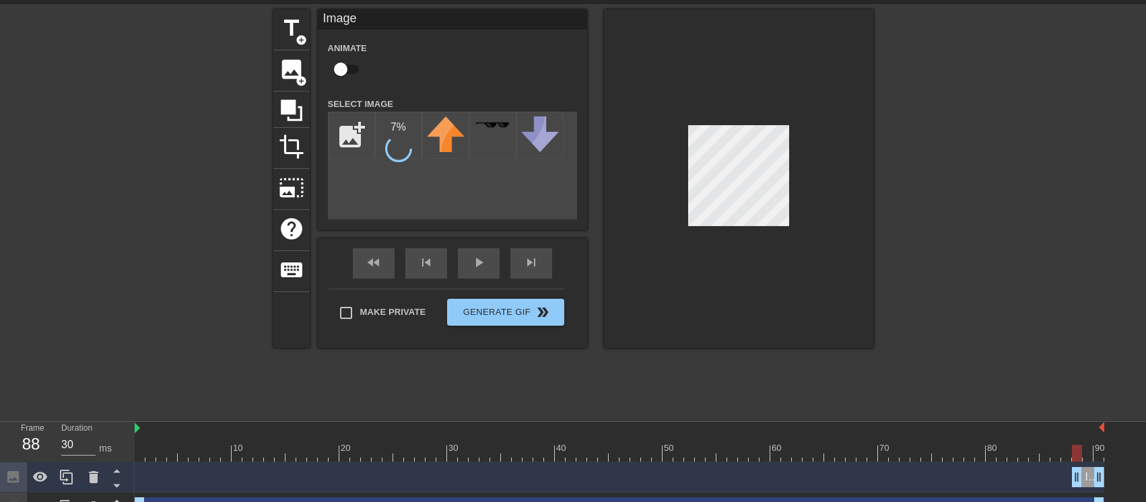
scroll to position [67, 0]
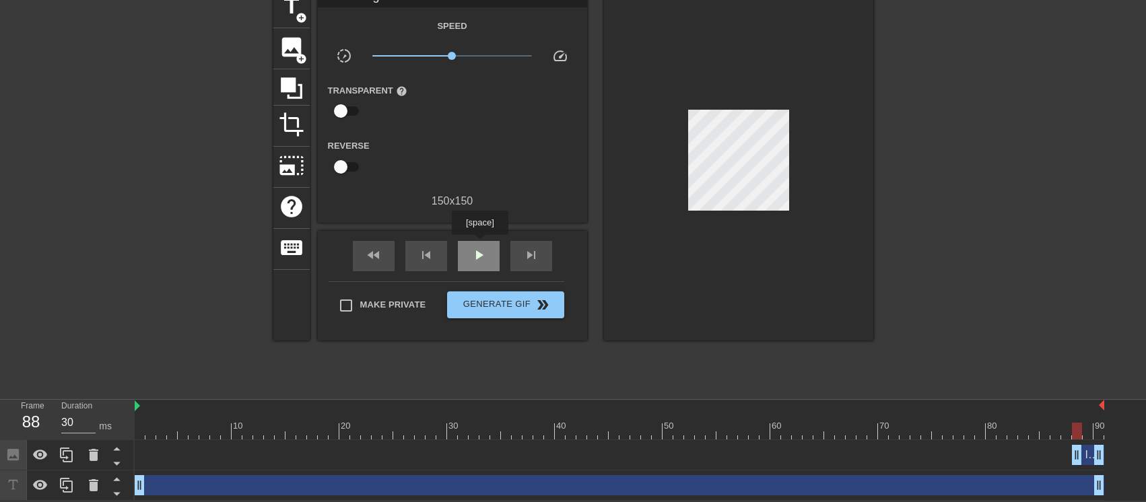
click at [479, 247] on span "play_arrow" at bounding box center [479, 255] width 16 height 16
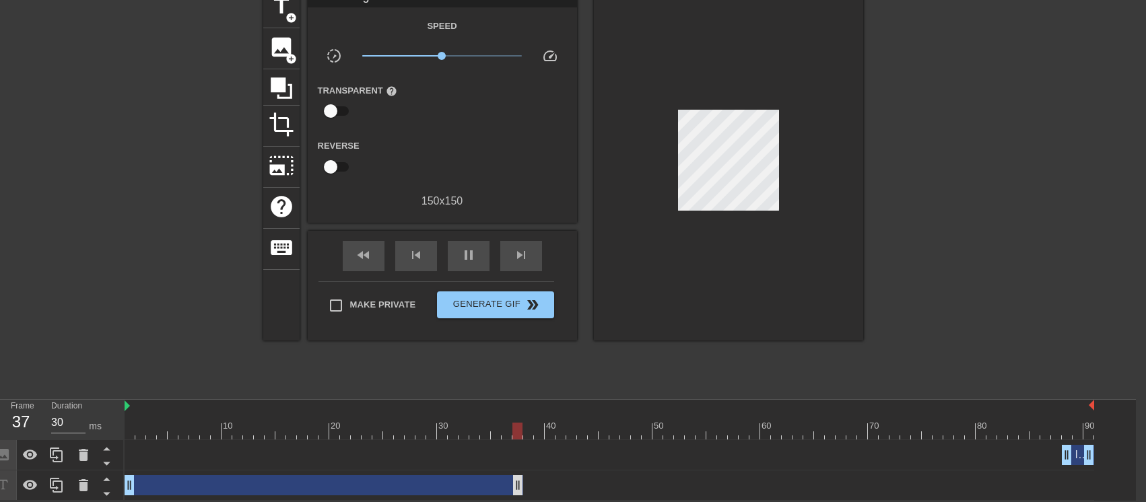
drag, startPoint x: 1090, startPoint y: 484, endPoint x: 511, endPoint y: 476, distance: 579.1
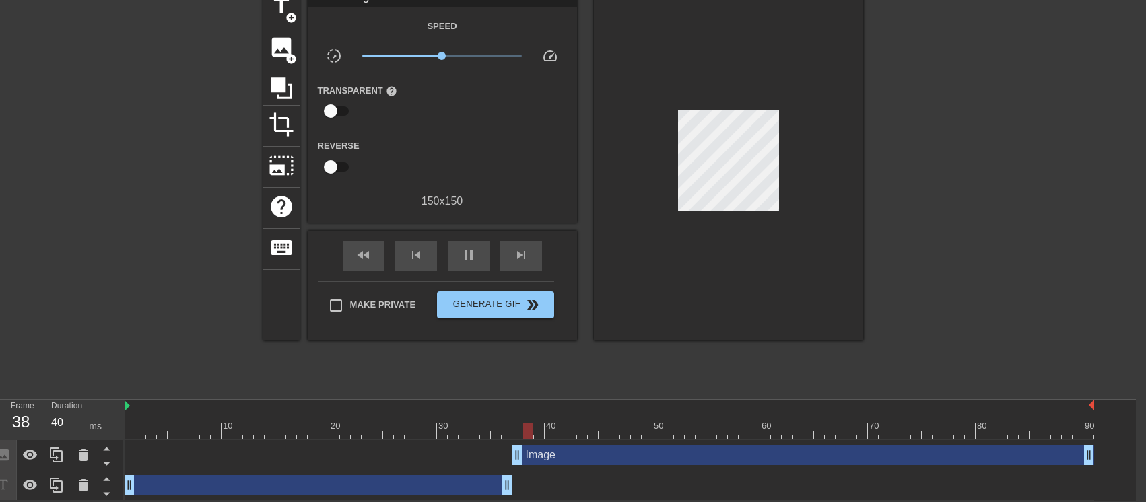
drag, startPoint x: 1064, startPoint y: 458, endPoint x: 510, endPoint y: 448, distance: 554.2
click at [510, 448] on div "Image drag_handle drag_handle" at bounding box center [609, 455] width 969 height 20
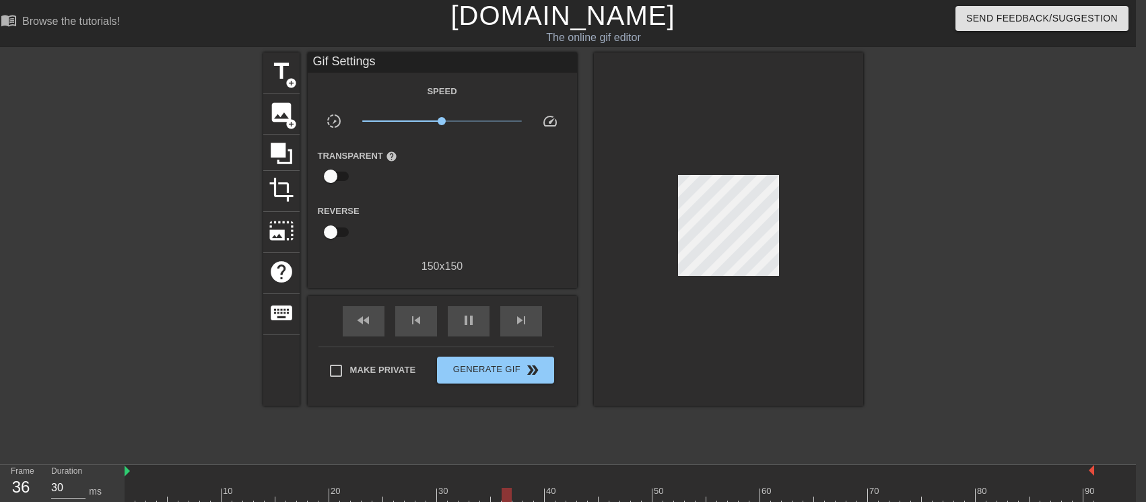
scroll to position [0, 10]
click at [278, 113] on span "image" at bounding box center [282, 113] width 26 height 26
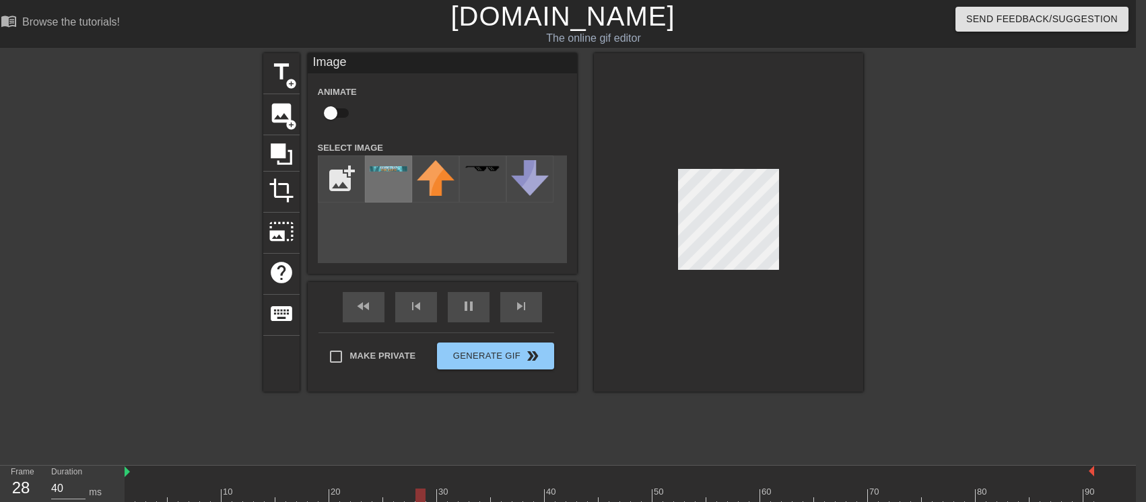
click at [396, 186] on div at bounding box center [388, 179] width 47 height 47
drag, startPoint x: 393, startPoint y: 166, endPoint x: 444, endPoint y: 182, distance: 53.2
click at [444, 182] on div "add_photo_alternate" at bounding box center [442, 210] width 249 height 108
click at [389, 176] on div at bounding box center [388, 179] width 47 height 47
click at [438, 182] on img at bounding box center [436, 178] width 38 height 36
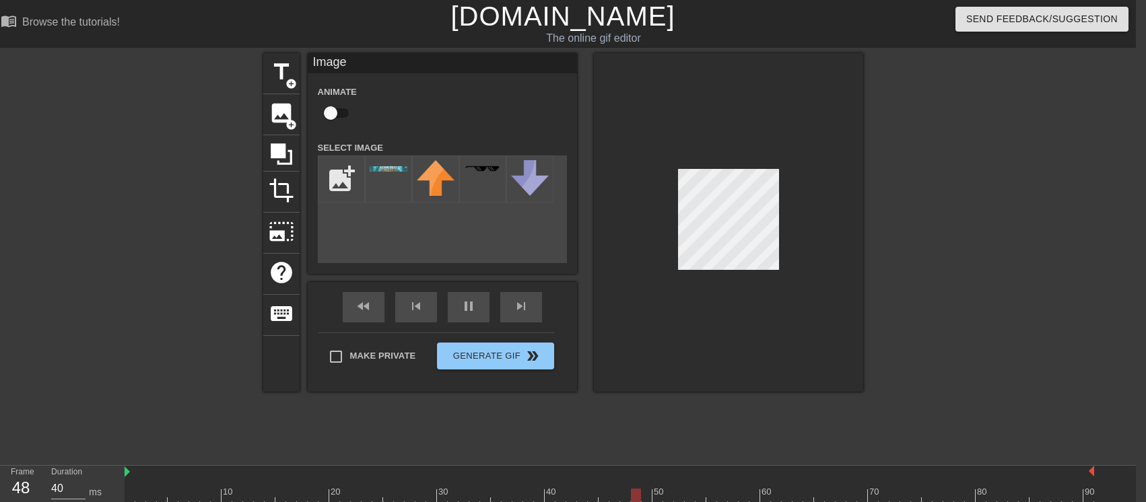
drag, startPoint x: 434, startPoint y: 181, endPoint x: 397, endPoint y: 212, distance: 47.8
click at [397, 212] on div "add_photo_alternate" at bounding box center [442, 210] width 249 height 108
type input "40"
click at [334, 359] on input "Make Private" at bounding box center [336, 357] width 28 height 28
checkbox input "true"
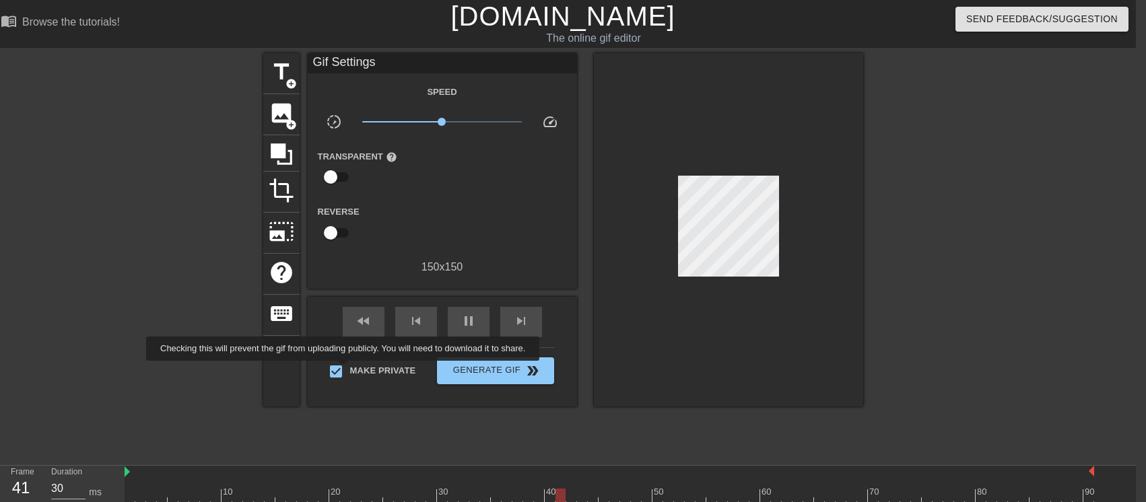
type input "40"
click at [337, 373] on input "Make Private" at bounding box center [336, 371] width 28 height 28
checkbox input "false"
click at [282, 112] on span "image" at bounding box center [282, 113] width 26 height 26
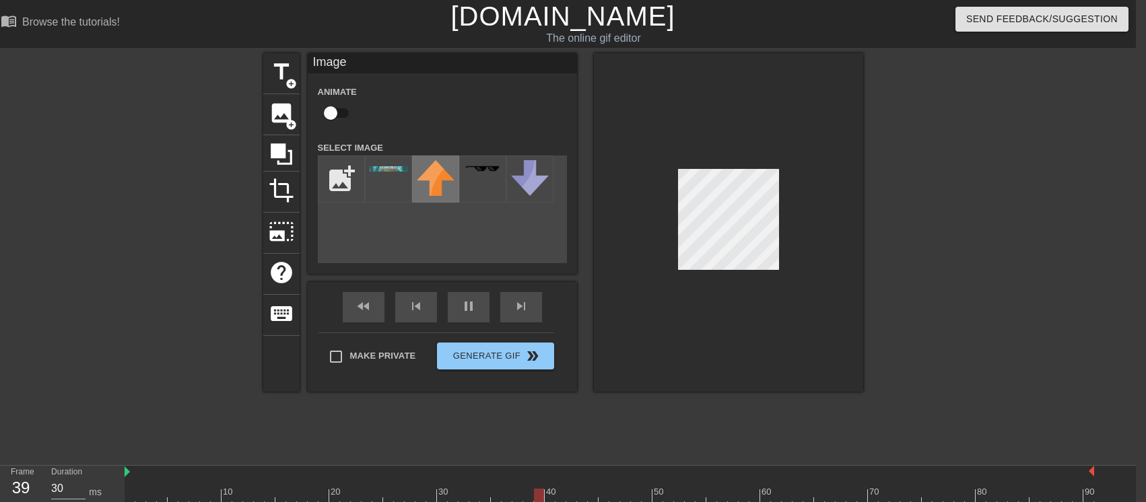
click at [454, 176] on div at bounding box center [435, 179] width 47 height 47
click at [433, 181] on img at bounding box center [436, 178] width 38 height 36
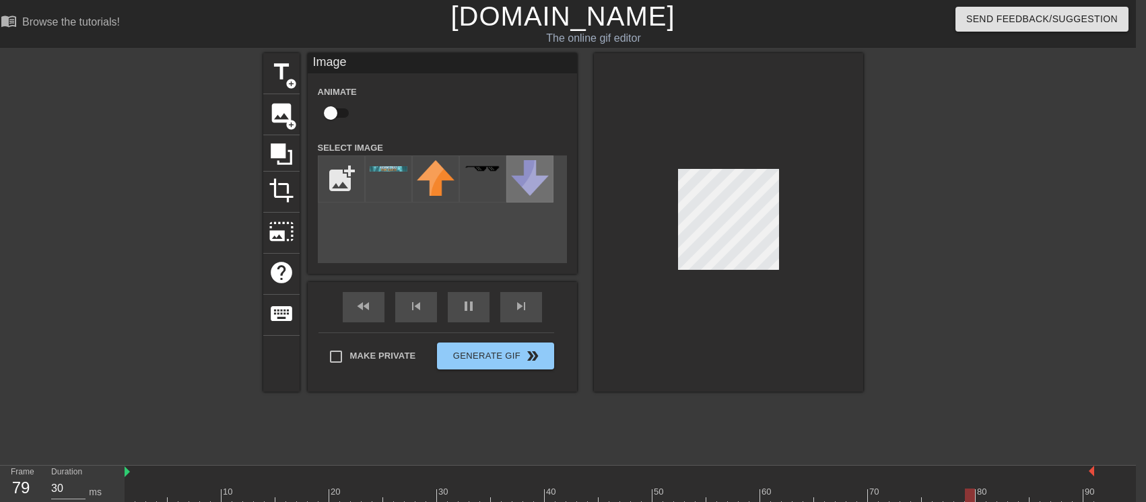
click at [534, 178] on img at bounding box center [530, 178] width 38 height 36
click at [465, 178] on div at bounding box center [482, 179] width 47 height 47
drag, startPoint x: 321, startPoint y: 176, endPoint x: 354, endPoint y: 183, distance: 33.8
click at [354, 183] on input "file" at bounding box center [341, 179] width 46 height 46
type input "30"
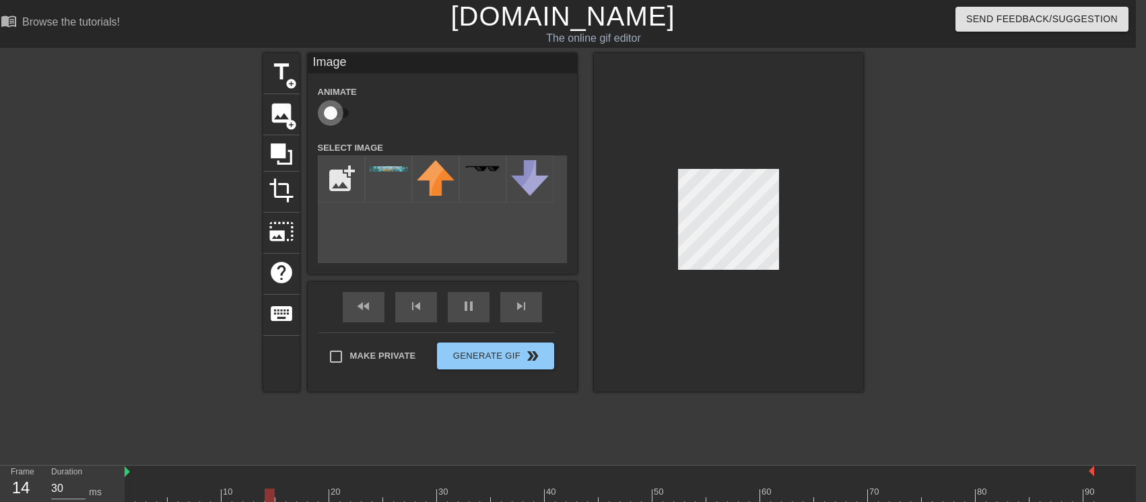
click at [333, 115] on input "checkbox" at bounding box center [330, 113] width 77 height 26
checkbox input "true"
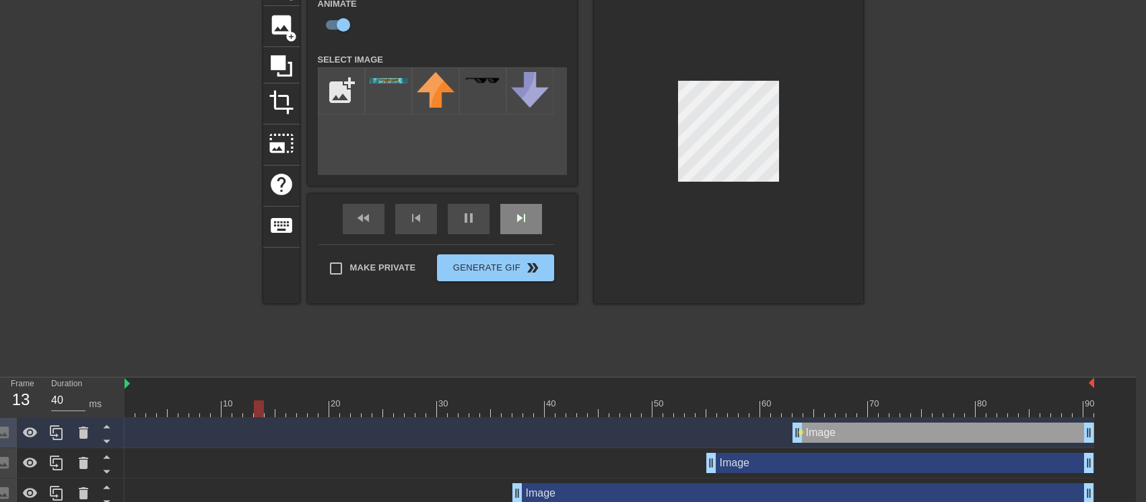
scroll to position [128, 10]
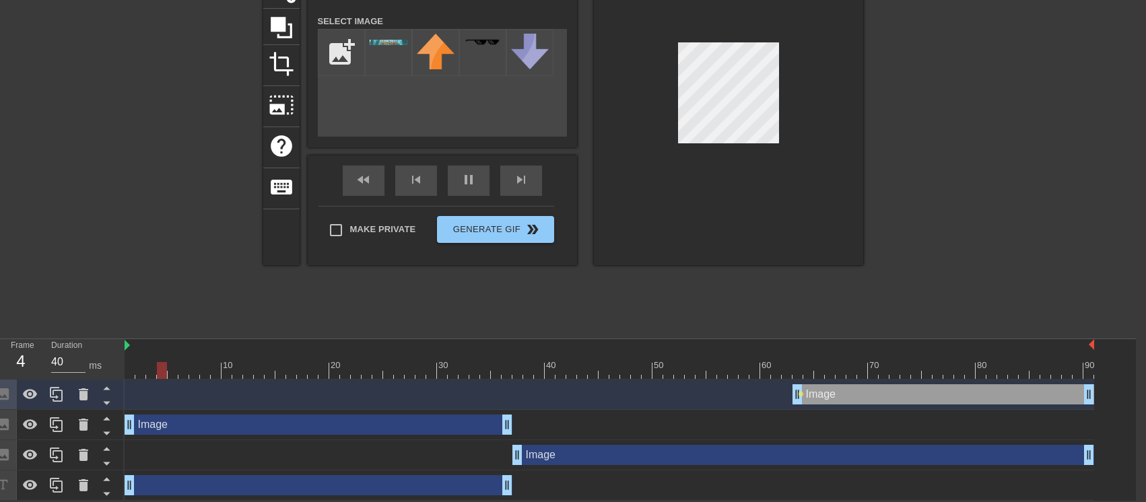
drag, startPoint x: 849, startPoint y: 426, endPoint x: 243, endPoint y: 369, distance: 608.6
click at [243, 370] on div "10 20 30 40 50 60 70 80 90 Image drag_handle drag_handle lens Image drag_handle…" at bounding box center [630, 420] width 1011 height 162
drag, startPoint x: 352, startPoint y: 423, endPoint x: 84, endPoint y: 423, distance: 268.0
click at [84, 423] on icon at bounding box center [83, 425] width 9 height 12
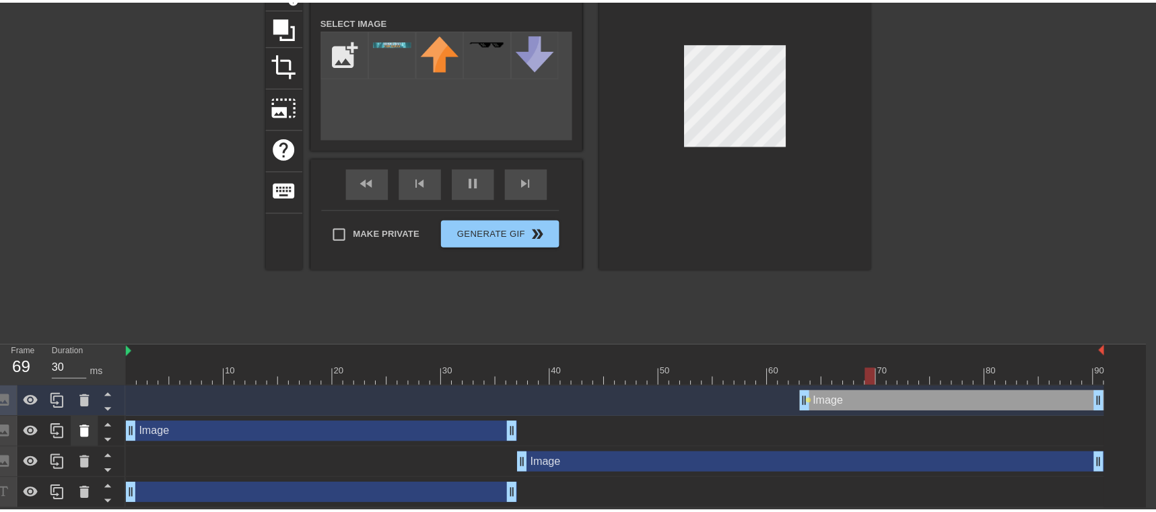
scroll to position [118, 0]
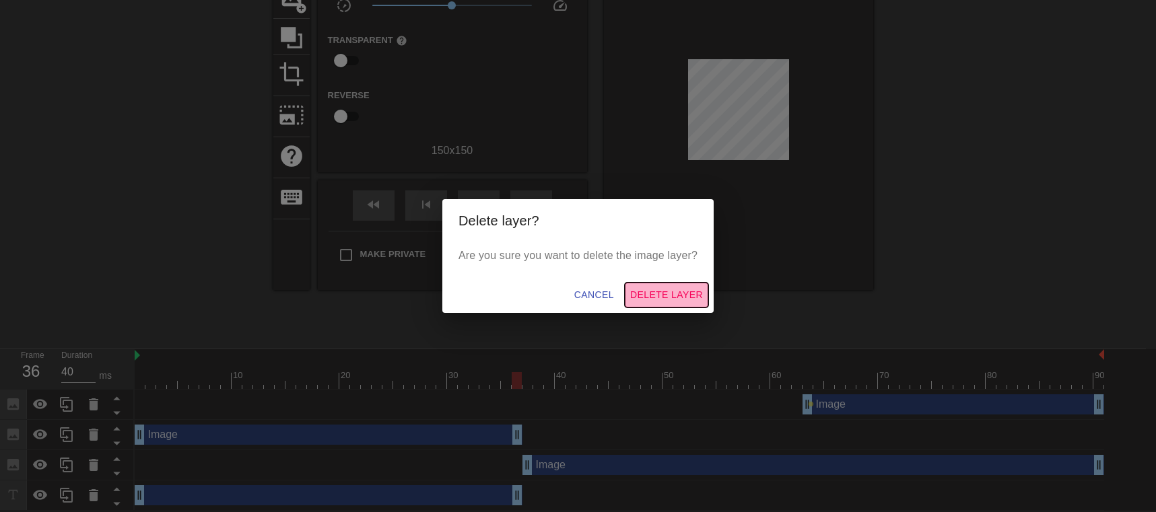
click at [653, 296] on span "Delete Layer" at bounding box center [666, 295] width 73 height 17
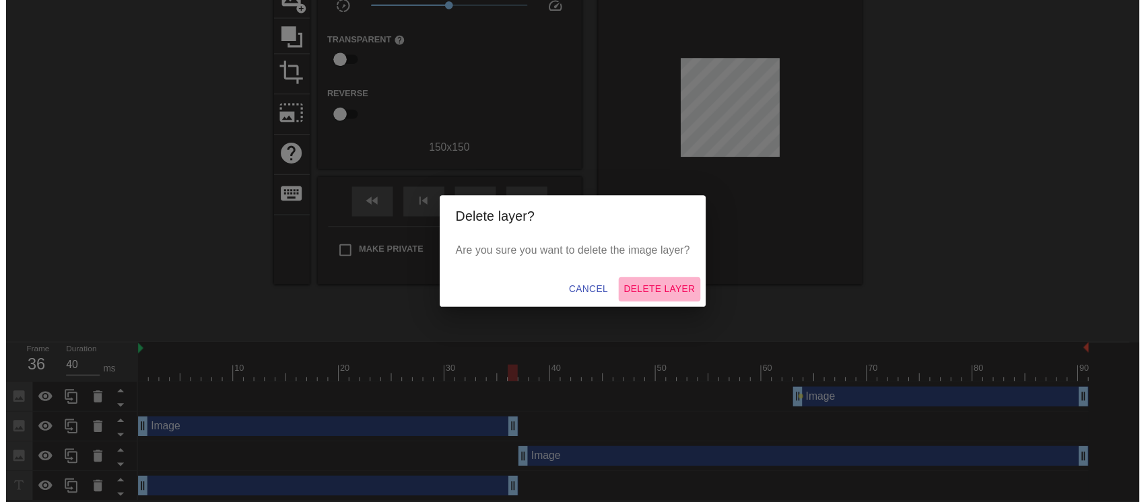
scroll to position [98, 0]
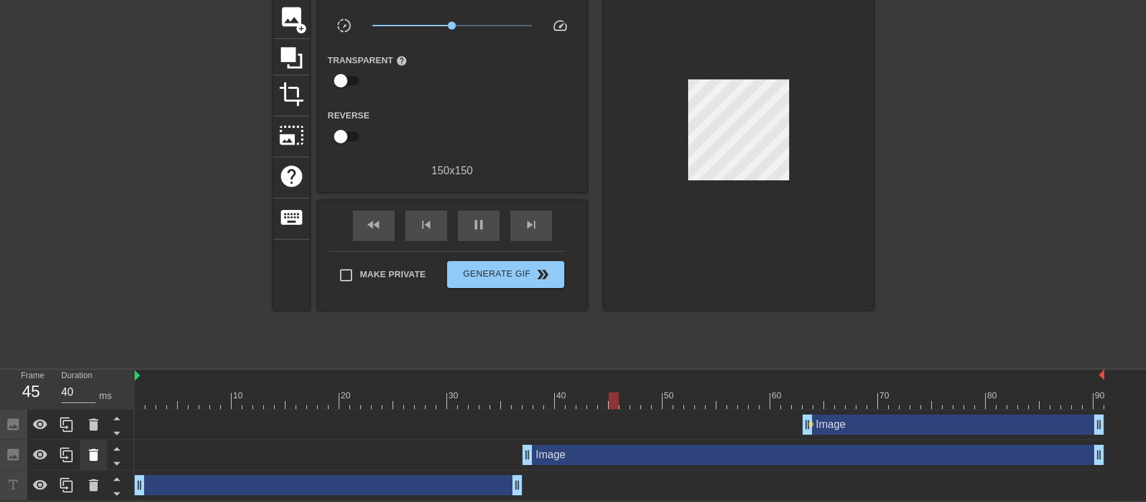
click at [95, 450] on icon at bounding box center [93, 455] width 9 height 12
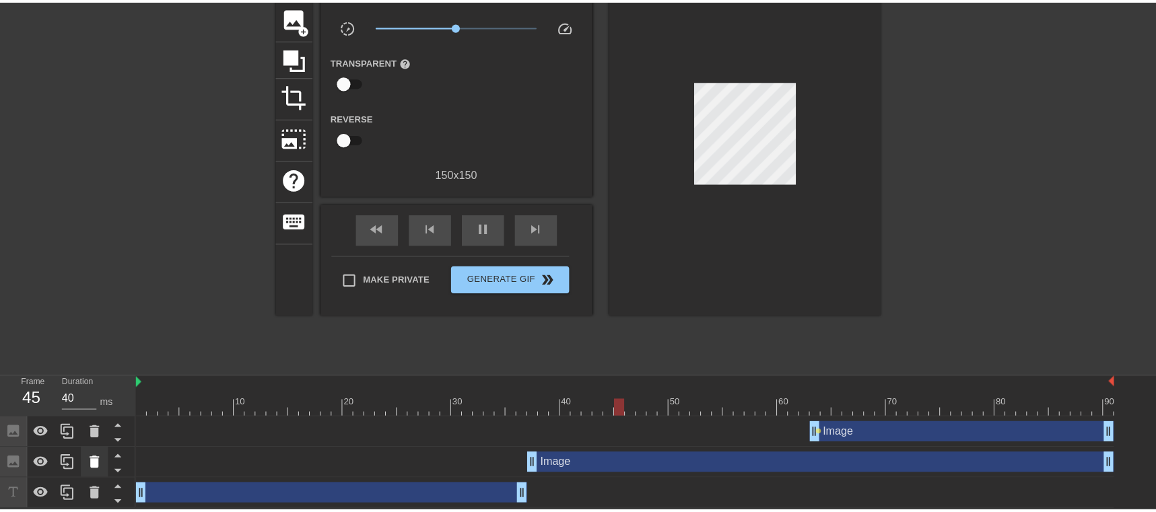
scroll to position [88, 0]
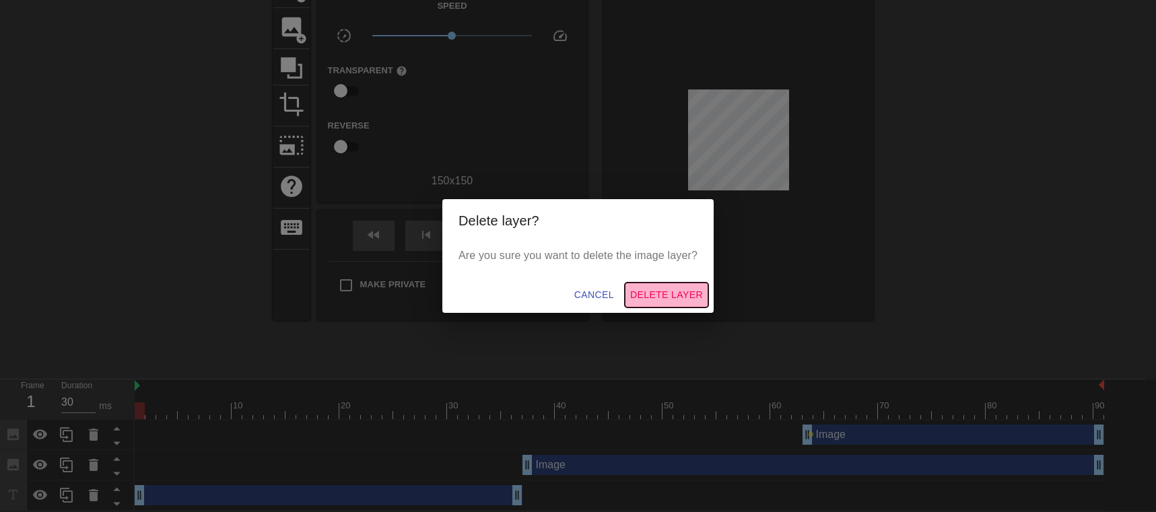
click at [662, 289] on span "Delete Layer" at bounding box center [666, 295] width 73 height 17
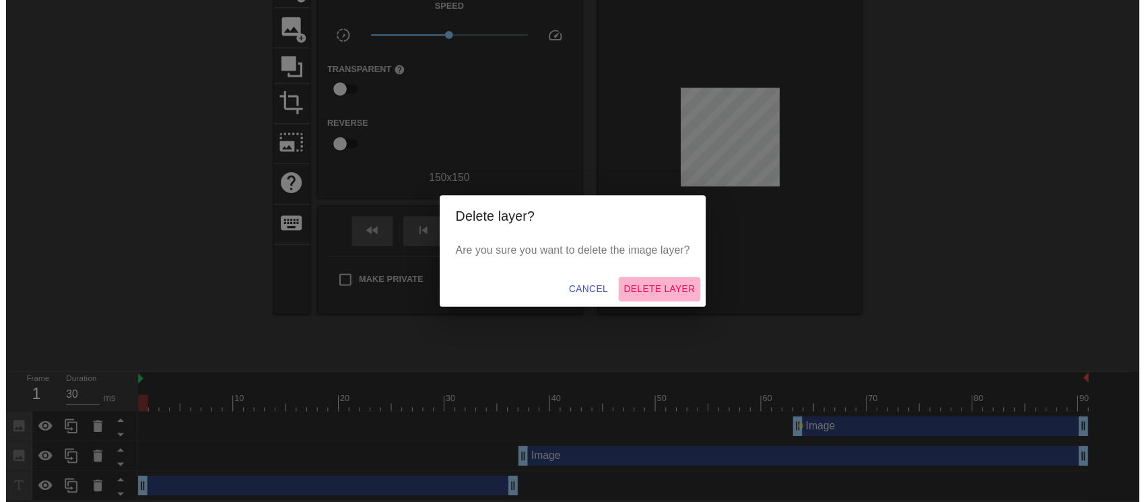
scroll to position [67, 0]
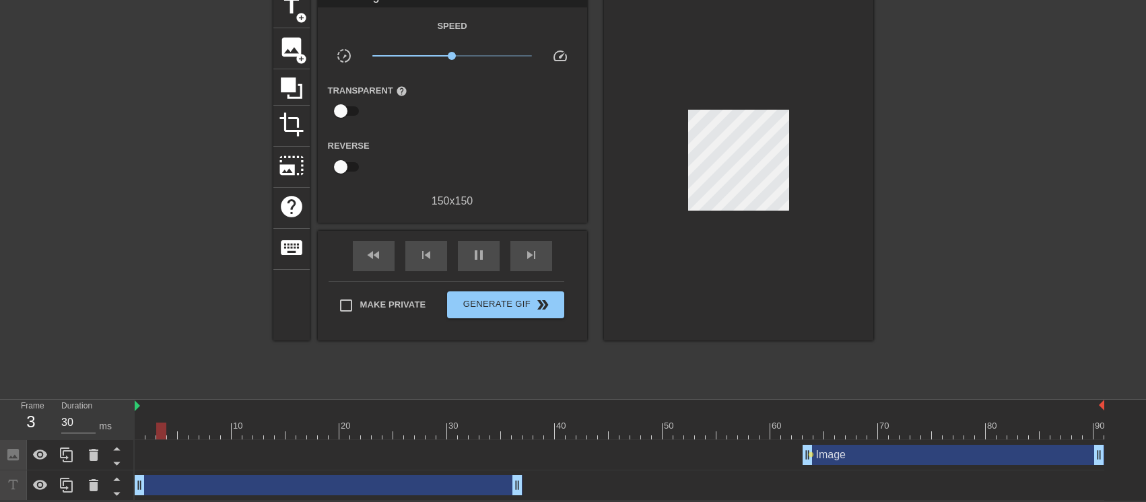
click at [828, 456] on div "Image drag_handle drag_handle" at bounding box center [954, 455] width 302 height 20
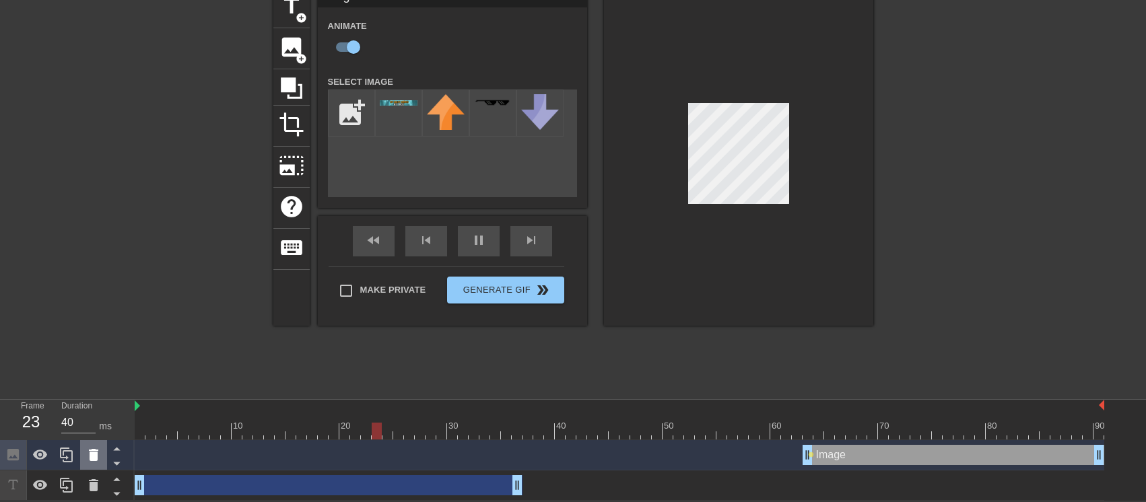
click at [92, 452] on icon at bounding box center [93, 455] width 9 height 12
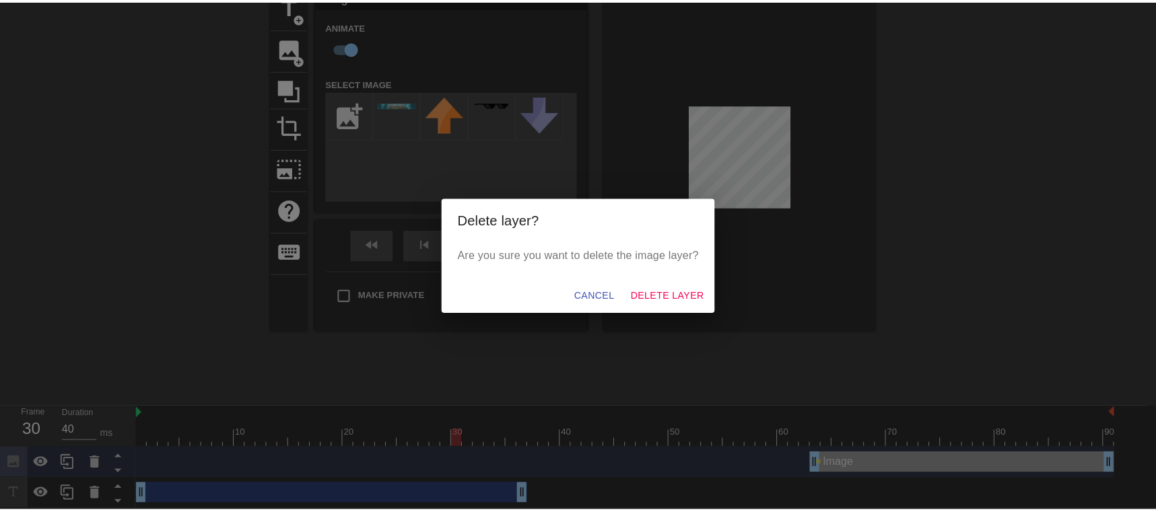
scroll to position [57, 0]
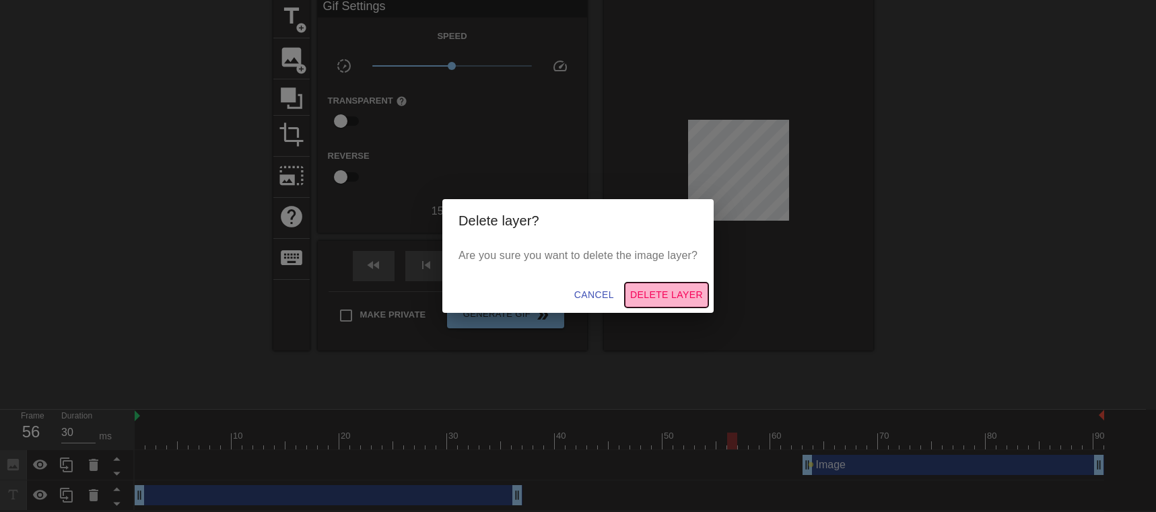
click at [670, 288] on span "Delete Layer" at bounding box center [666, 295] width 73 height 17
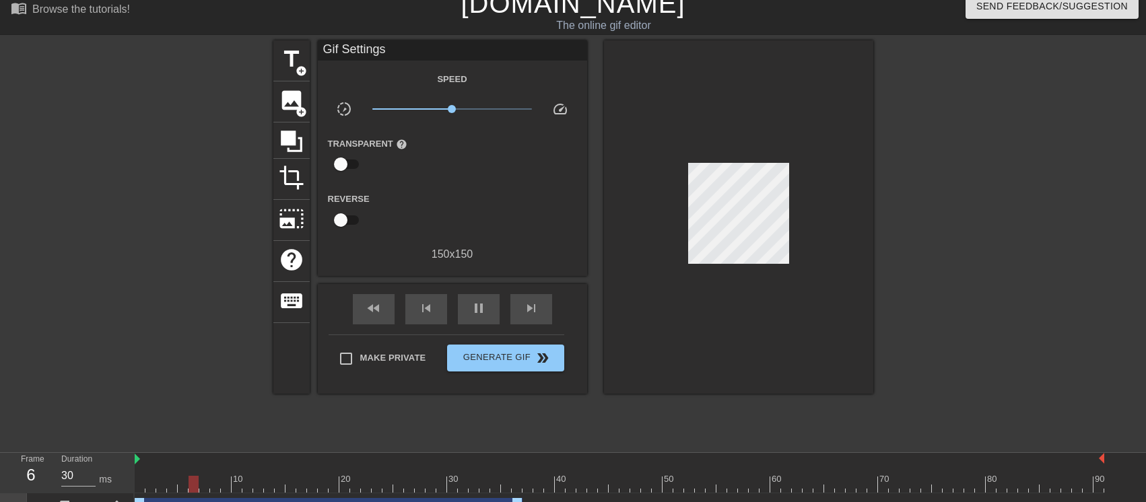
scroll to position [0, 0]
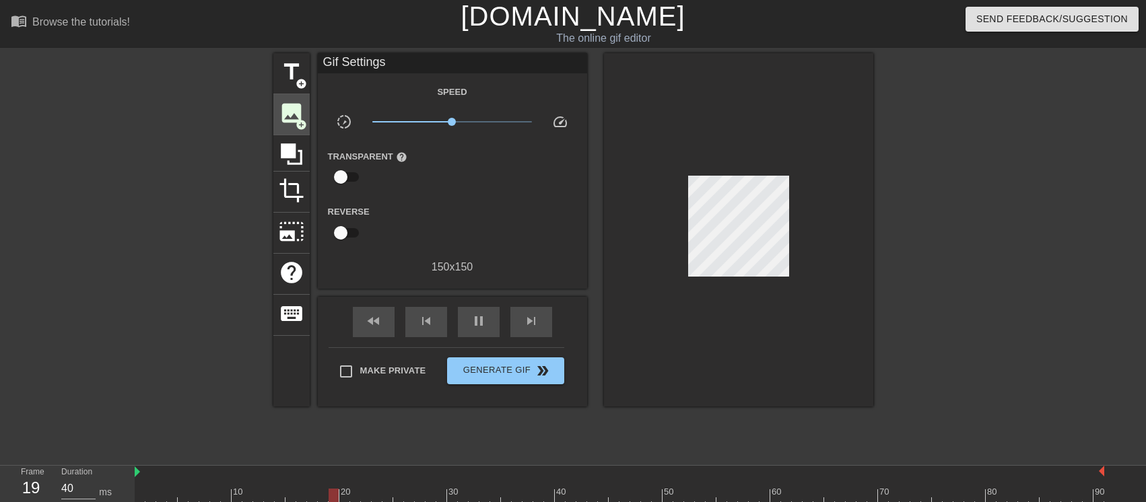
click at [299, 109] on span "image" at bounding box center [292, 113] width 26 height 26
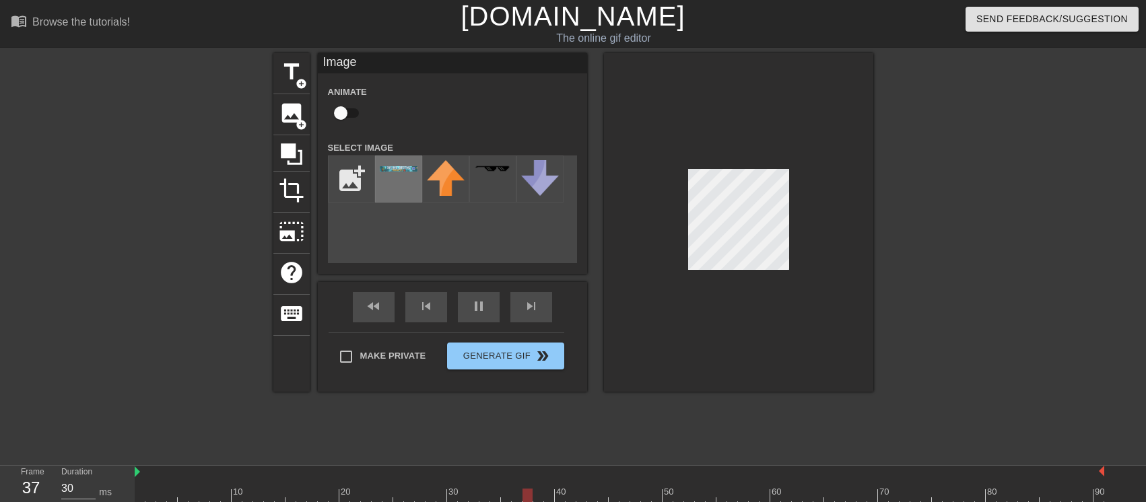
click at [401, 178] on div at bounding box center [398, 179] width 47 height 47
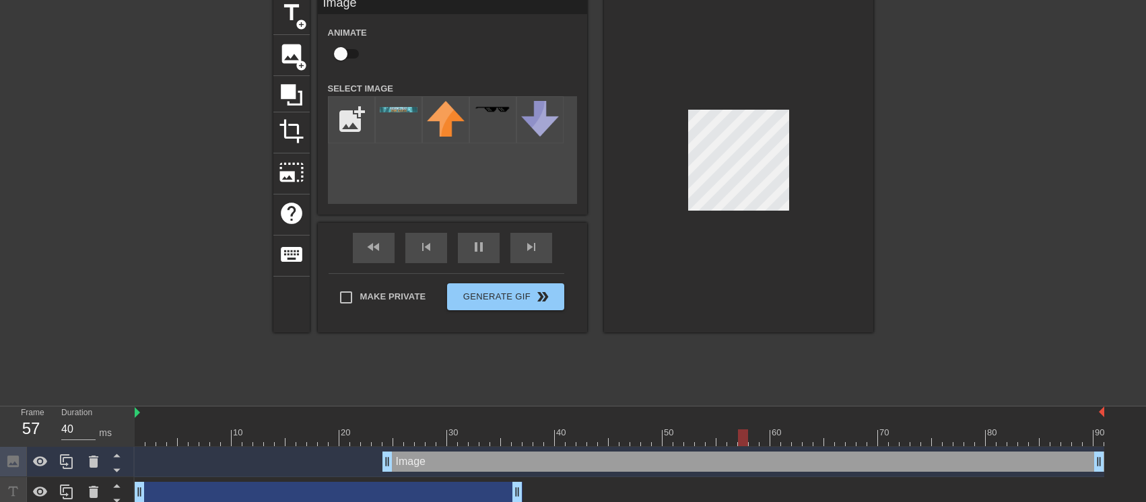
scroll to position [67, 0]
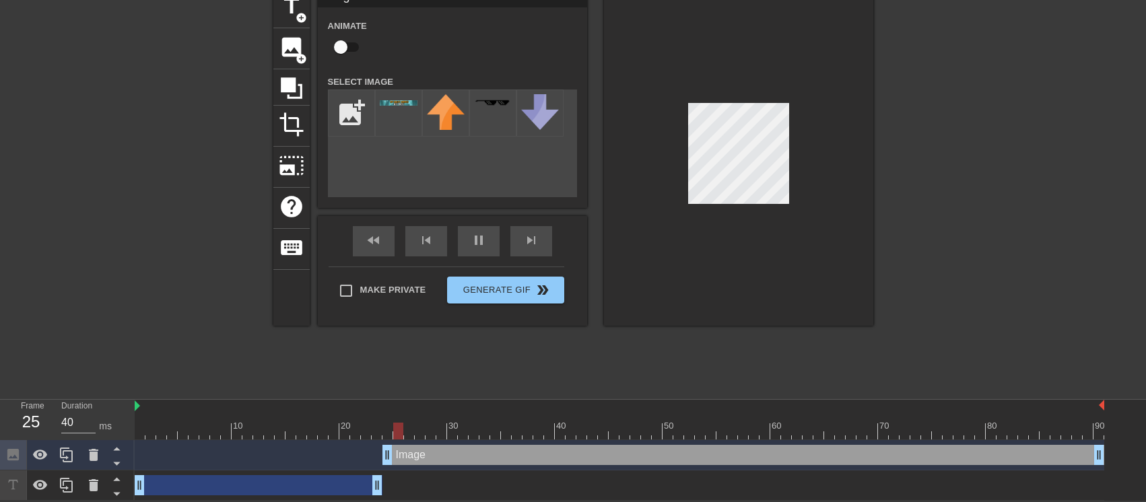
drag, startPoint x: 518, startPoint y: 487, endPoint x: 382, endPoint y: 485, distance: 135.3
click at [382, 485] on div "drag_handle drag_handle" at bounding box center [619, 485] width 969 height 20
click at [755, 60] on div at bounding box center [738, 156] width 269 height 339
click at [94, 455] on icon at bounding box center [93, 455] width 9 height 12
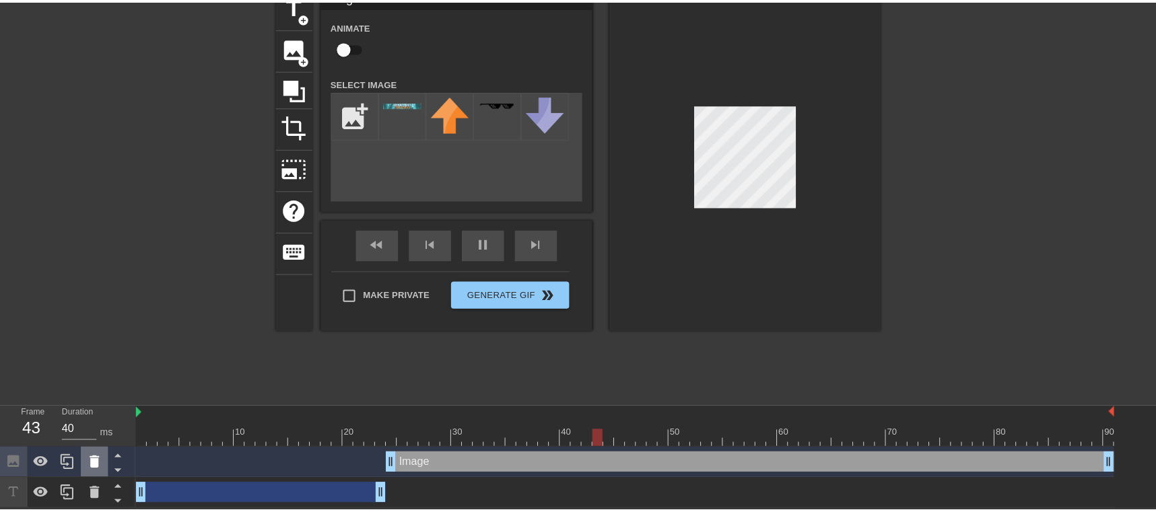
scroll to position [57, 0]
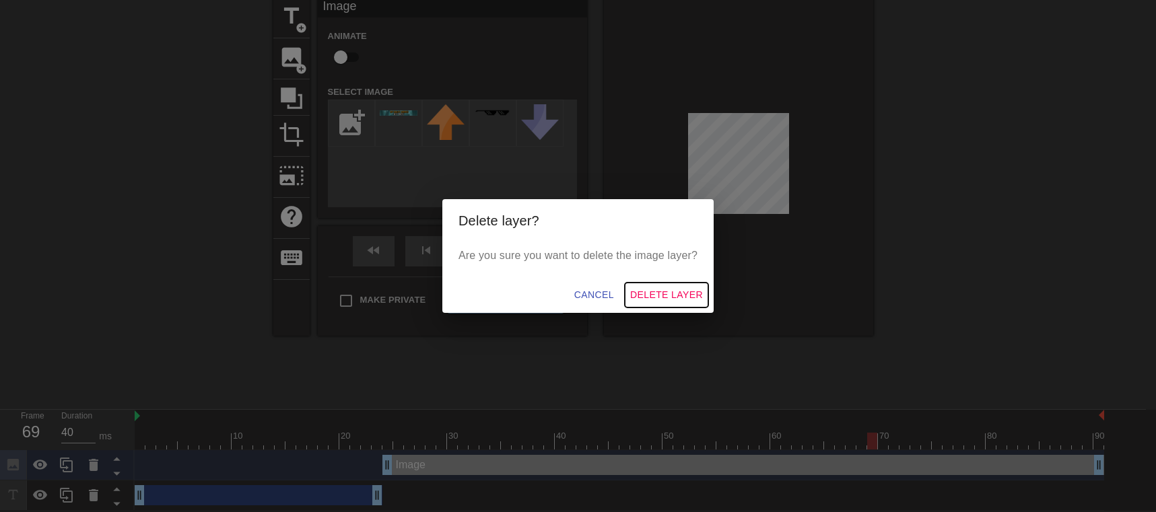
click at [649, 297] on span "Delete Layer" at bounding box center [666, 295] width 73 height 17
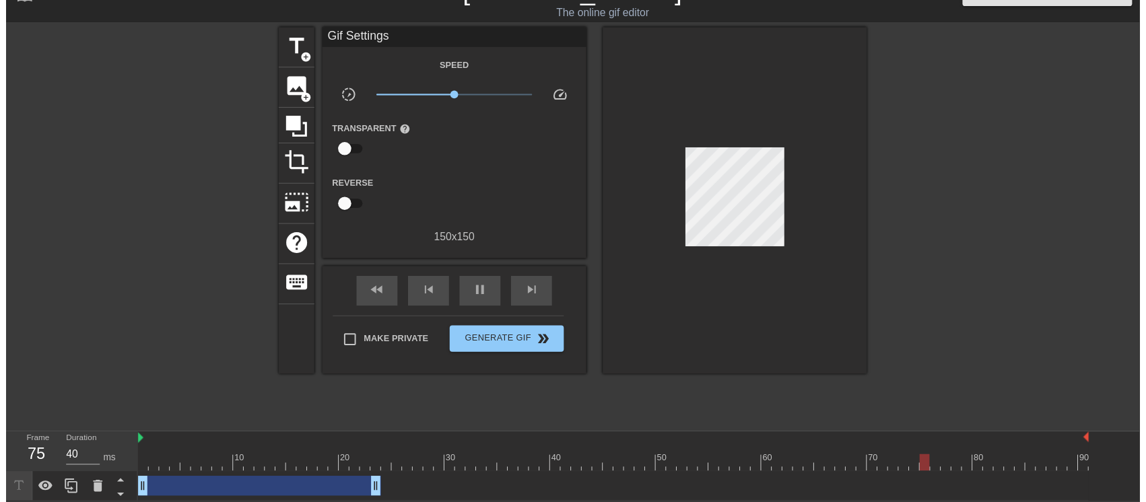
scroll to position [37, 0]
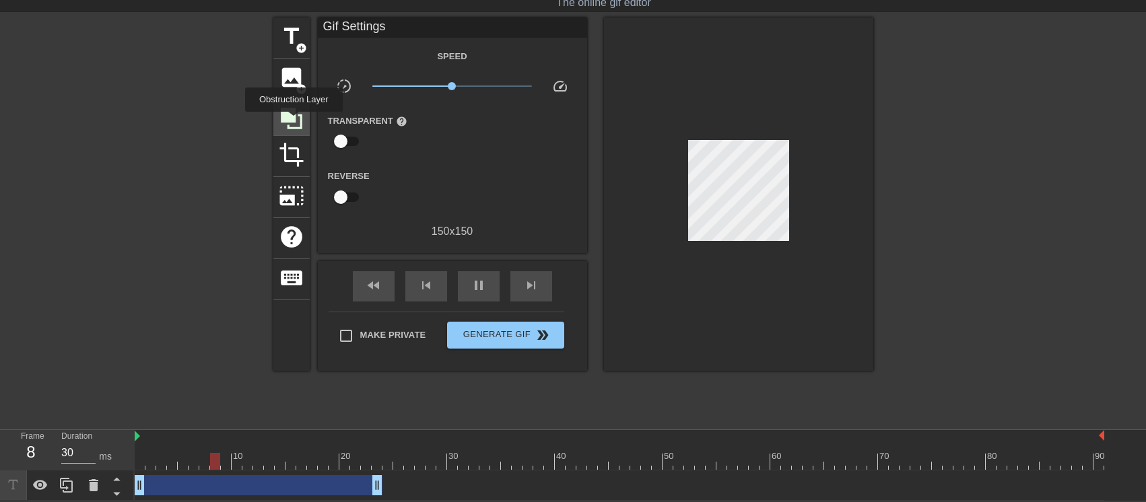
click at [294, 121] on icon at bounding box center [292, 119] width 26 height 26
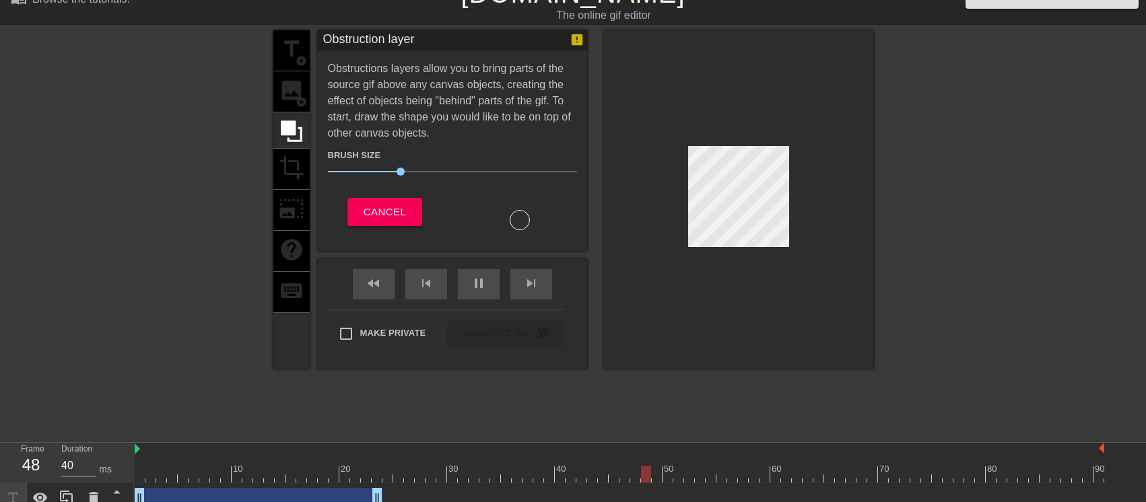
scroll to position [0, 0]
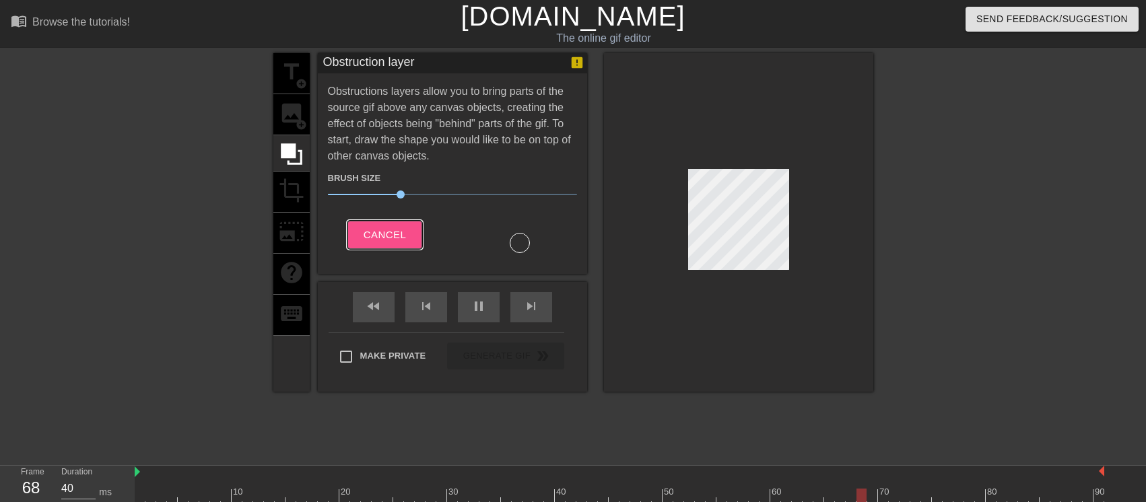
click at [405, 232] on span "Cancel" at bounding box center [385, 235] width 42 height 18
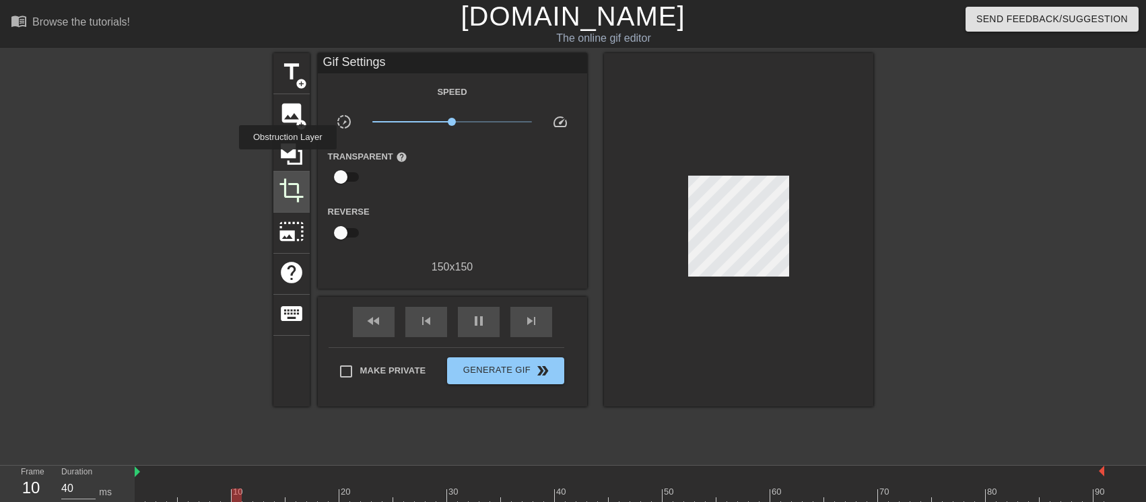
click at [285, 172] on div "crop" at bounding box center [291, 192] width 36 height 41
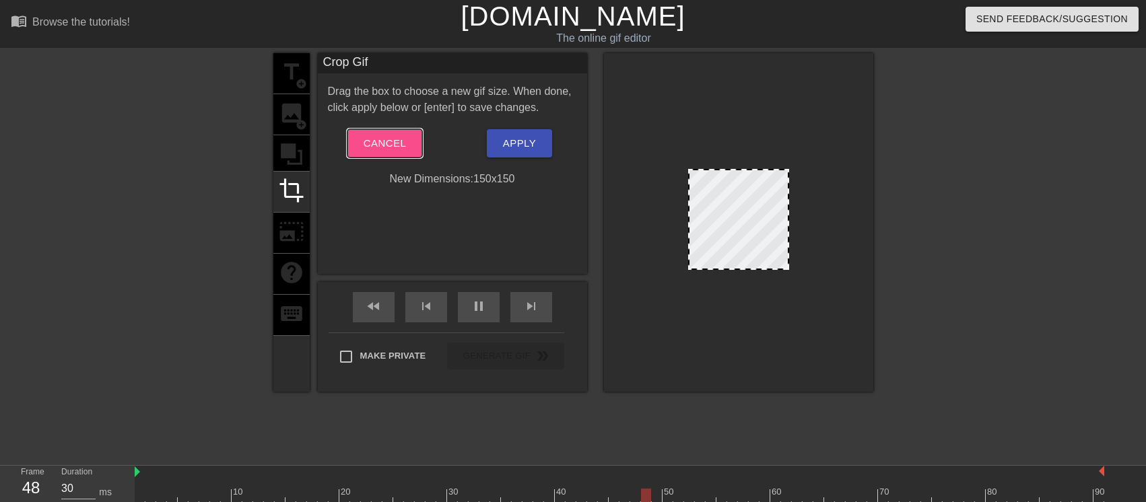
click at [395, 151] on span "Cancel" at bounding box center [385, 144] width 42 height 18
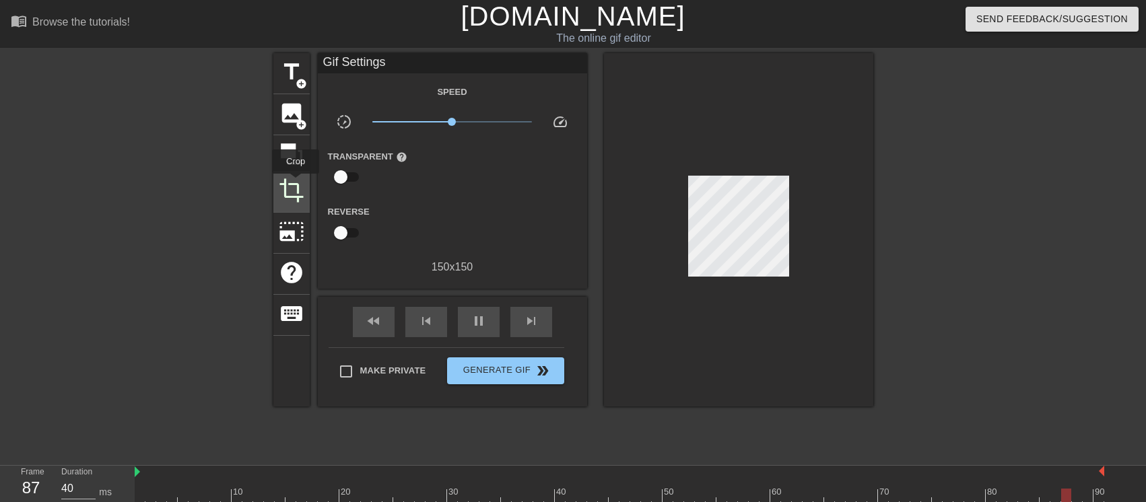
click at [296, 183] on span "crop" at bounding box center [292, 191] width 26 height 26
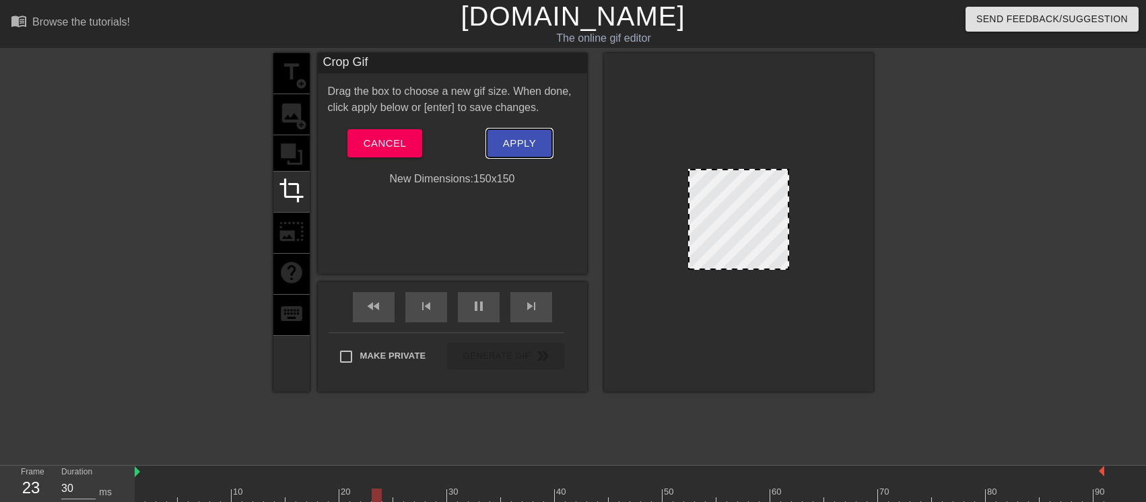
click at [504, 145] on span "Apply" at bounding box center [519, 144] width 33 height 18
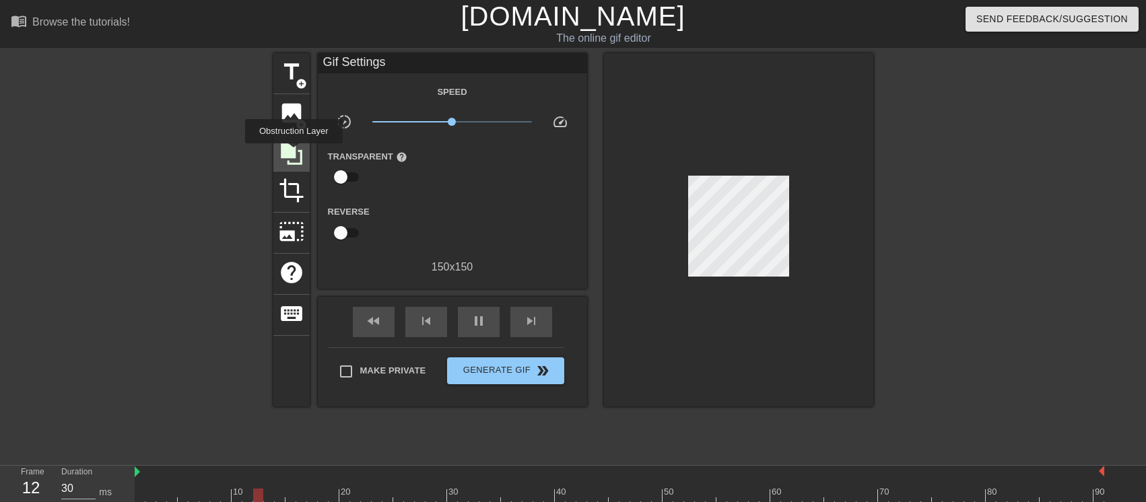
click at [294, 153] on icon at bounding box center [292, 154] width 22 height 22
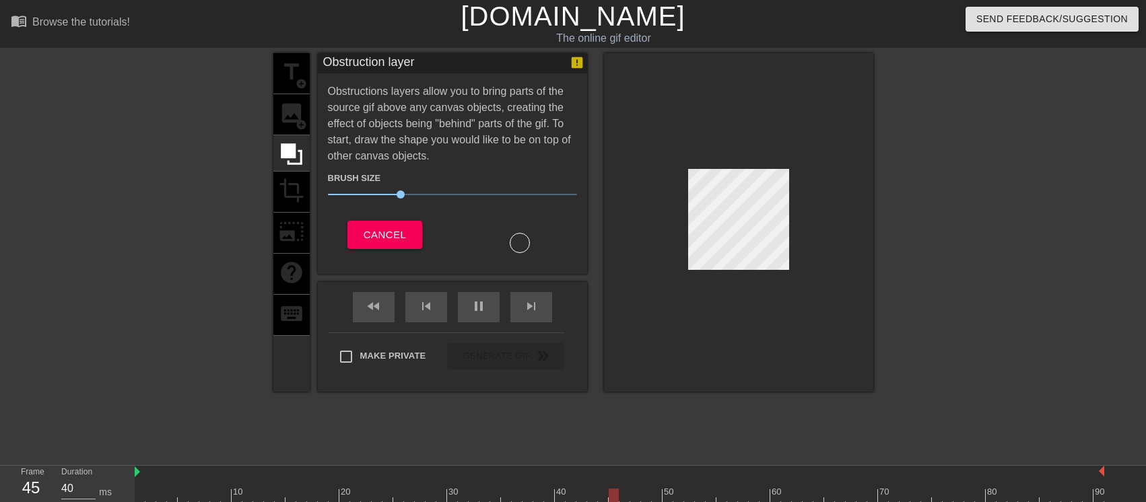
click at [520, 247] on div at bounding box center [520, 243] width 20 height 20
click at [516, 233] on div at bounding box center [520, 243] width 20 height 20
type input "30"
